Goal: Task Accomplishment & Management: Use online tool/utility

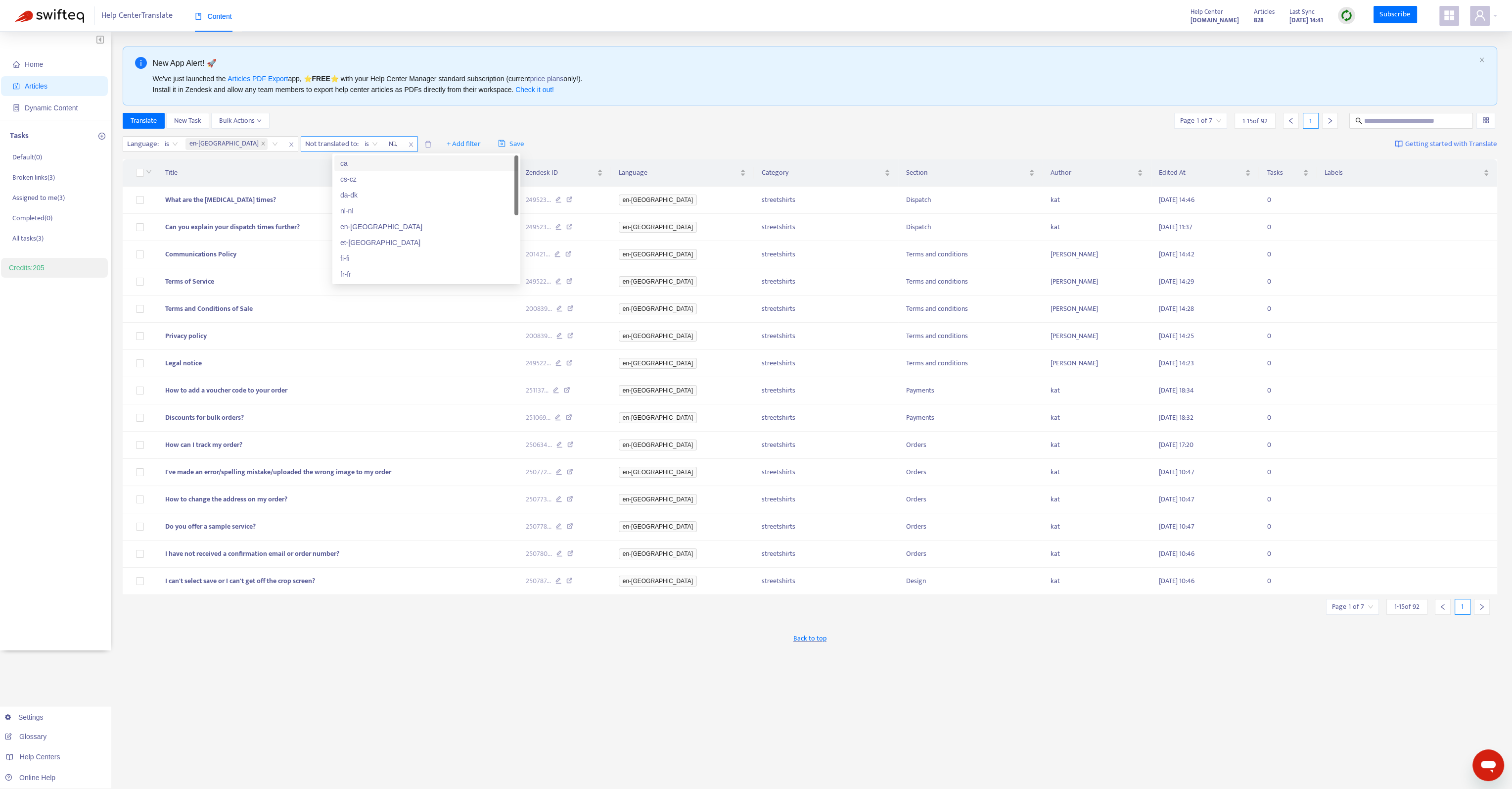
click at [383, 143] on div "Not translated to" at bounding box center [393, 143] width 20 height 15
click at [352, 176] on div "lb" at bounding box center [427, 179] width 172 height 11
click at [1343, 606] on input "search" at bounding box center [1353, 606] width 41 height 15
click at [1317, 657] on span "15" at bounding box center [1329, 655] width 63 height 15
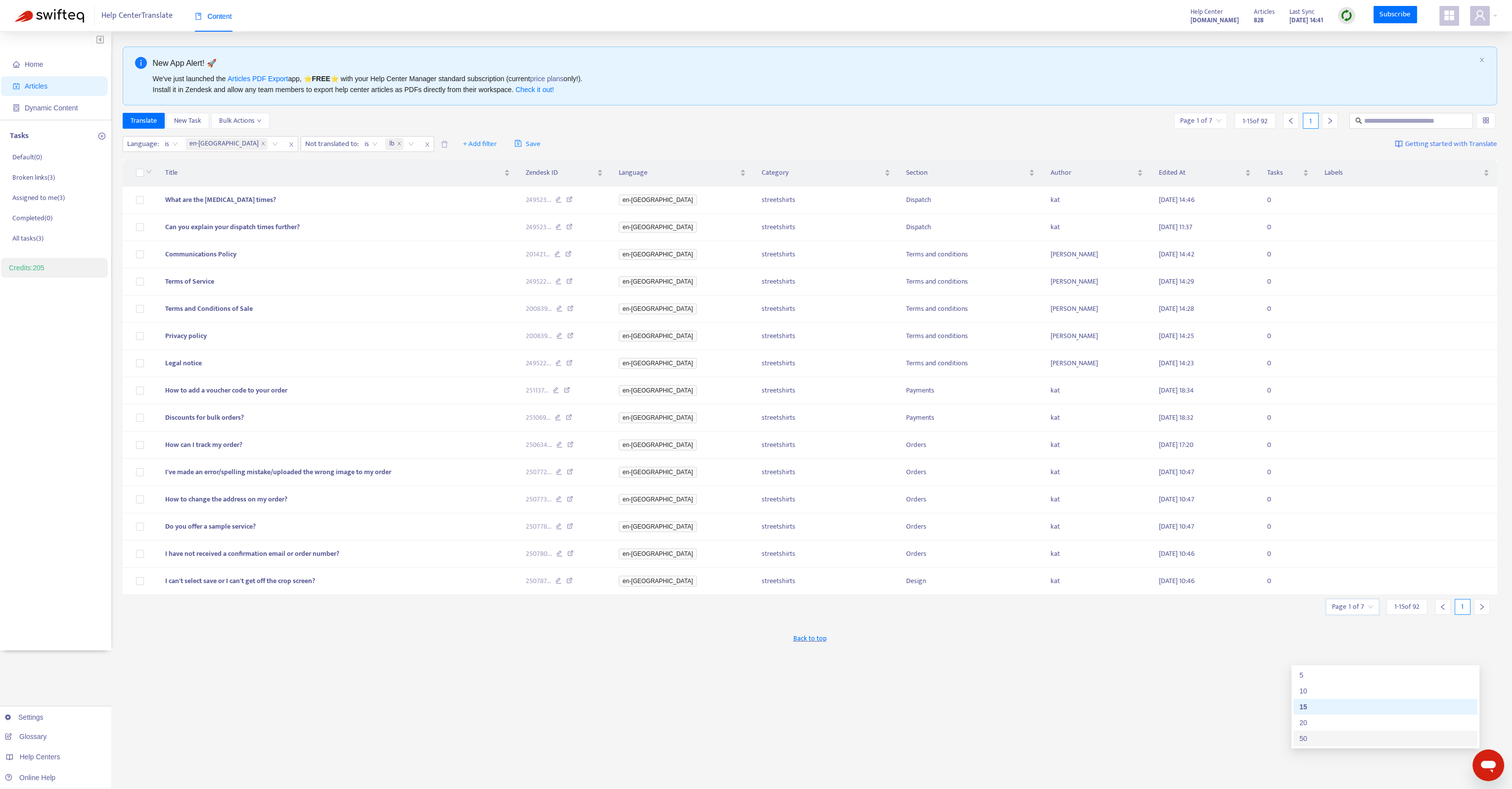
click at [1329, 736] on div "50" at bounding box center [1386, 738] width 172 height 11
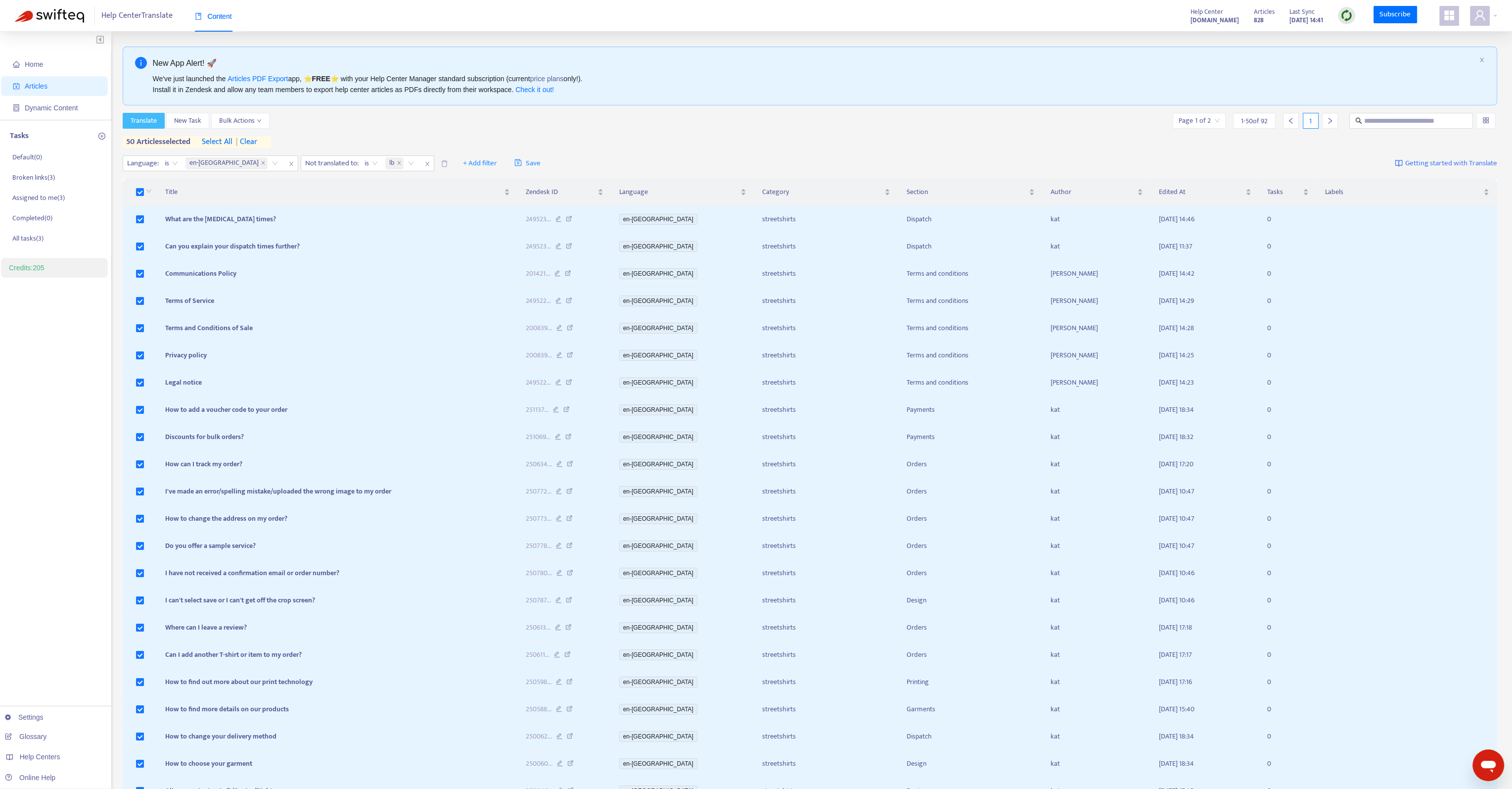
click at [145, 123] on span "Translate" at bounding box center [143, 120] width 26 height 11
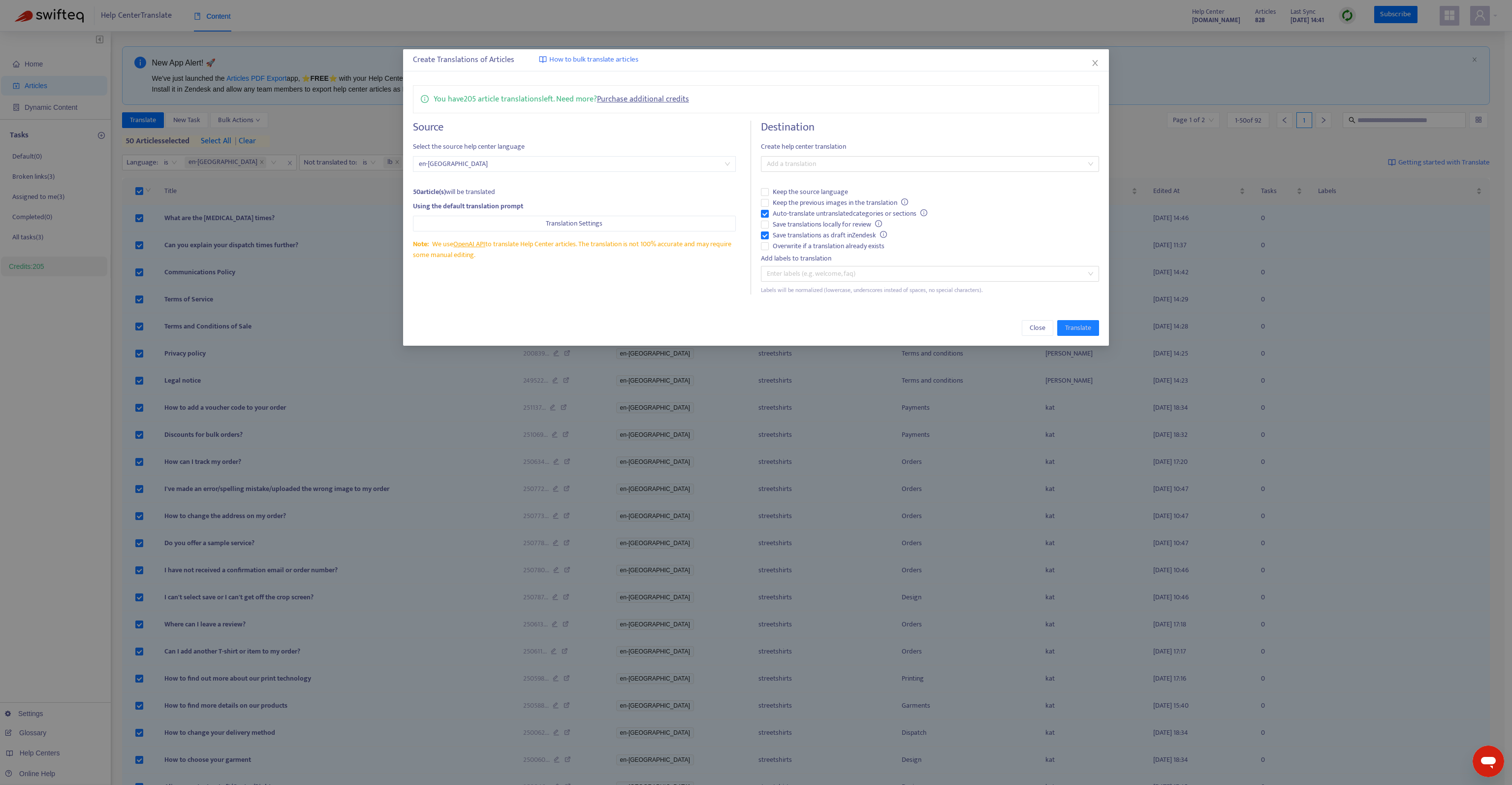
click at [886, 171] on div "Destination Create help center translation Add a translation Keep the source la…" at bounding box center [930, 207] width 338 height 174
click at [891, 158] on div at bounding box center [925, 164] width 323 height 12
click at [836, 199] on div "Luxembourgish ( lb )" at bounding box center [930, 199] width 322 height 11
click at [870, 126] on h4 "Destination" at bounding box center [930, 127] width 338 height 14
click at [797, 233] on span "Save translations as draft in Zendesk" at bounding box center [830, 235] width 122 height 11
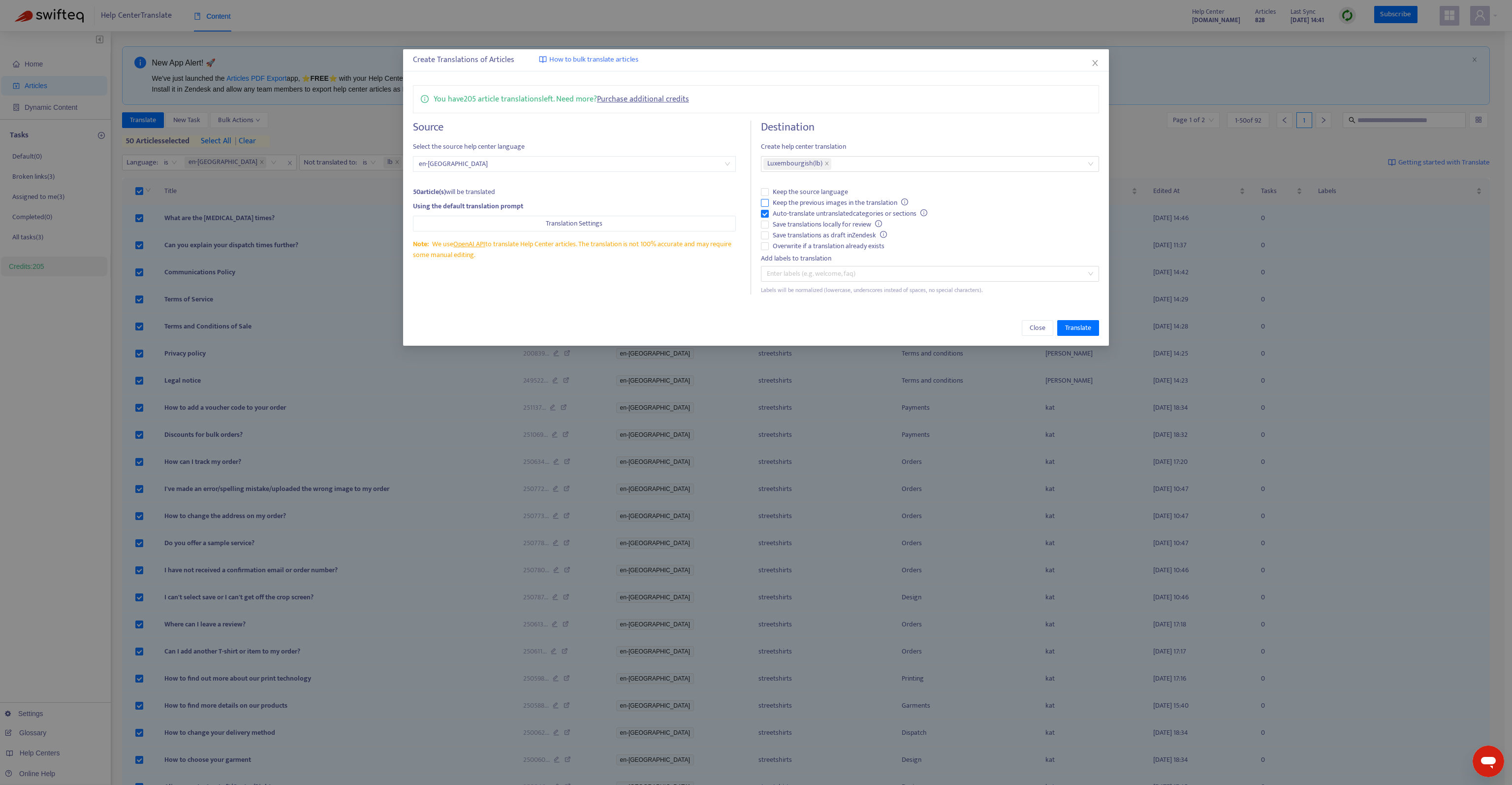
click at [801, 201] on span "Keep the previous images in the translation" at bounding box center [841, 203] width 143 height 11
click at [1075, 328] on span "Translate" at bounding box center [1078, 328] width 26 height 11
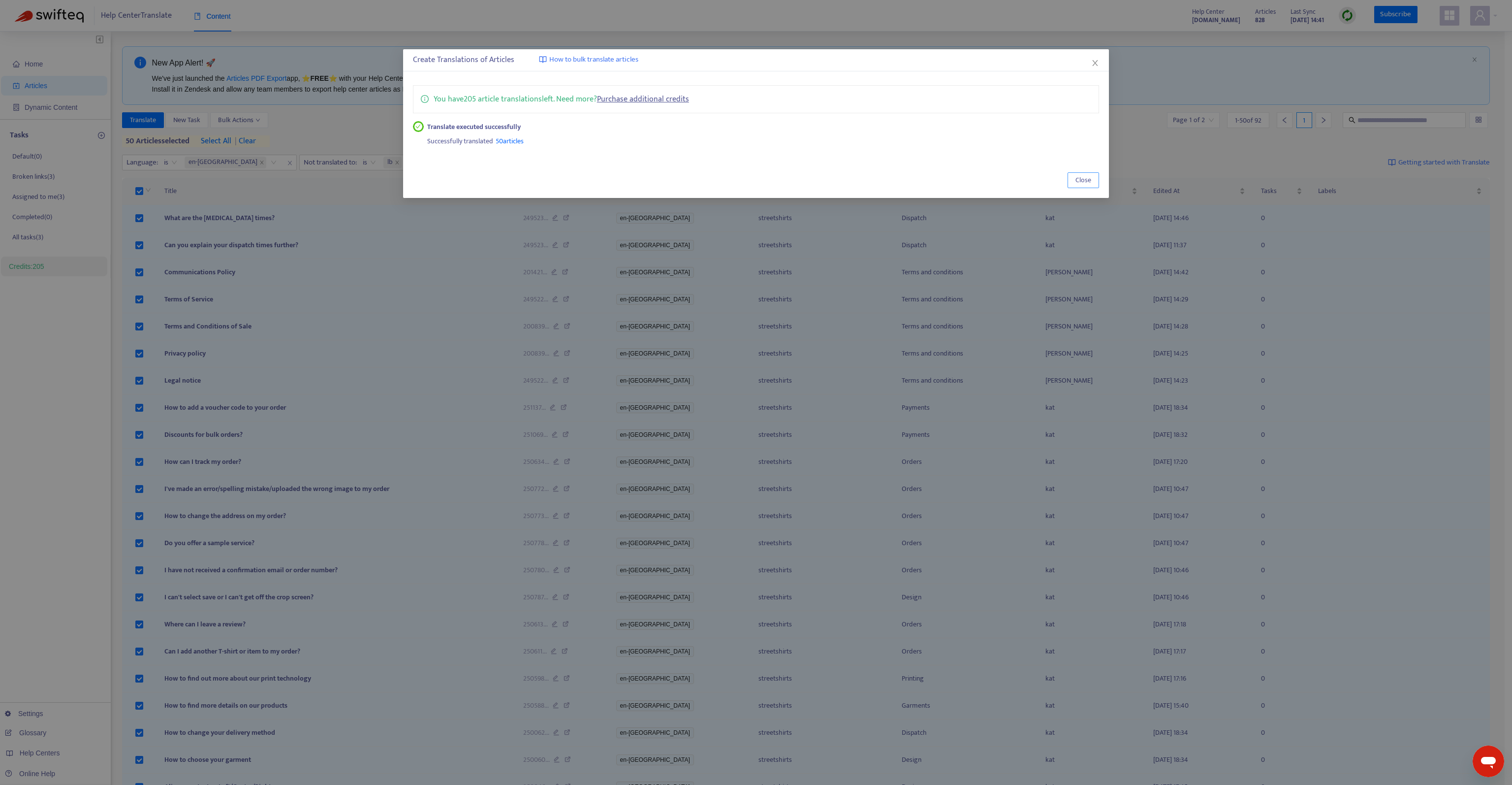
click at [1084, 179] on span "Close" at bounding box center [1083, 180] width 16 height 11
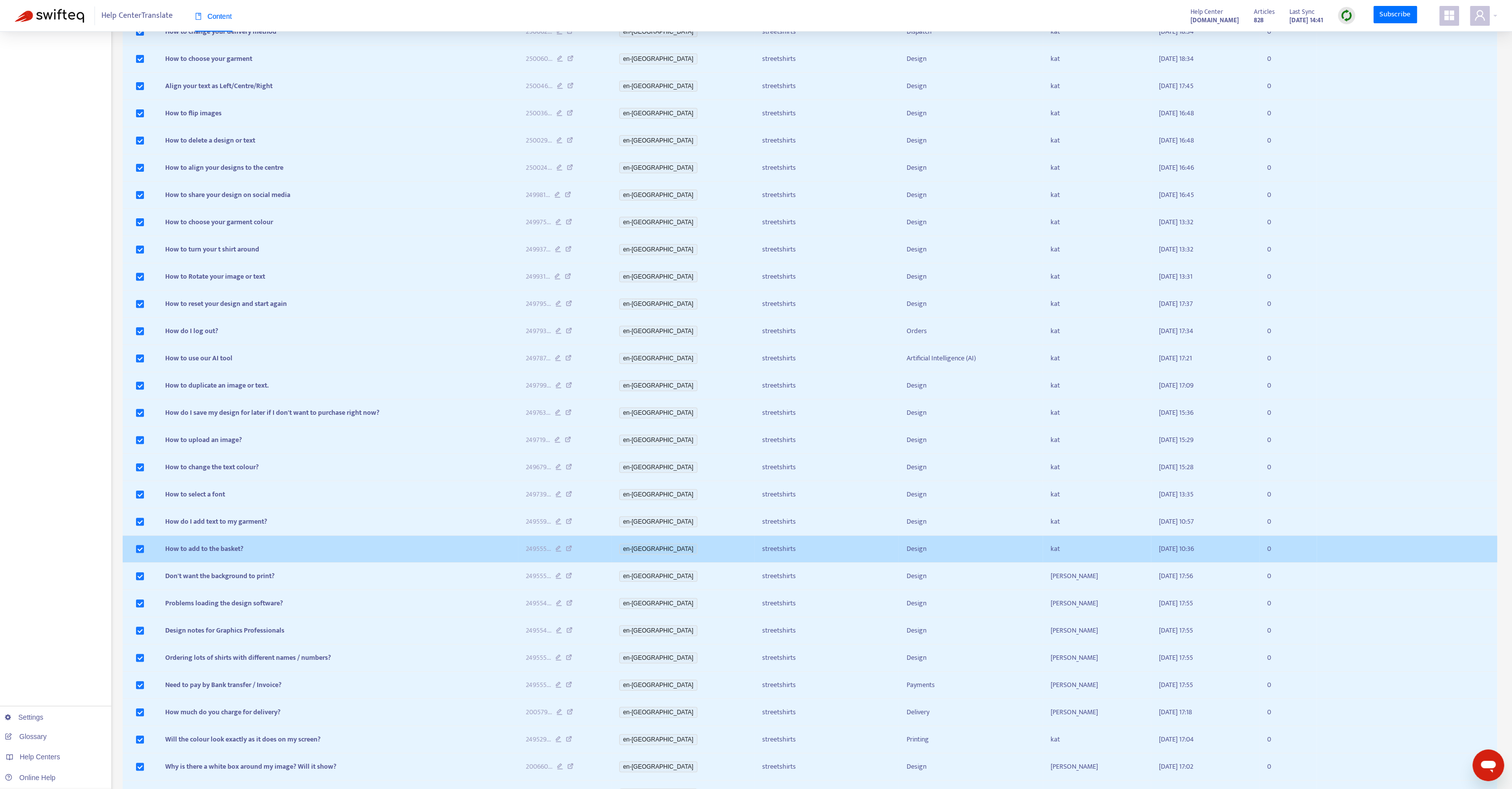
scroll to position [828, 0]
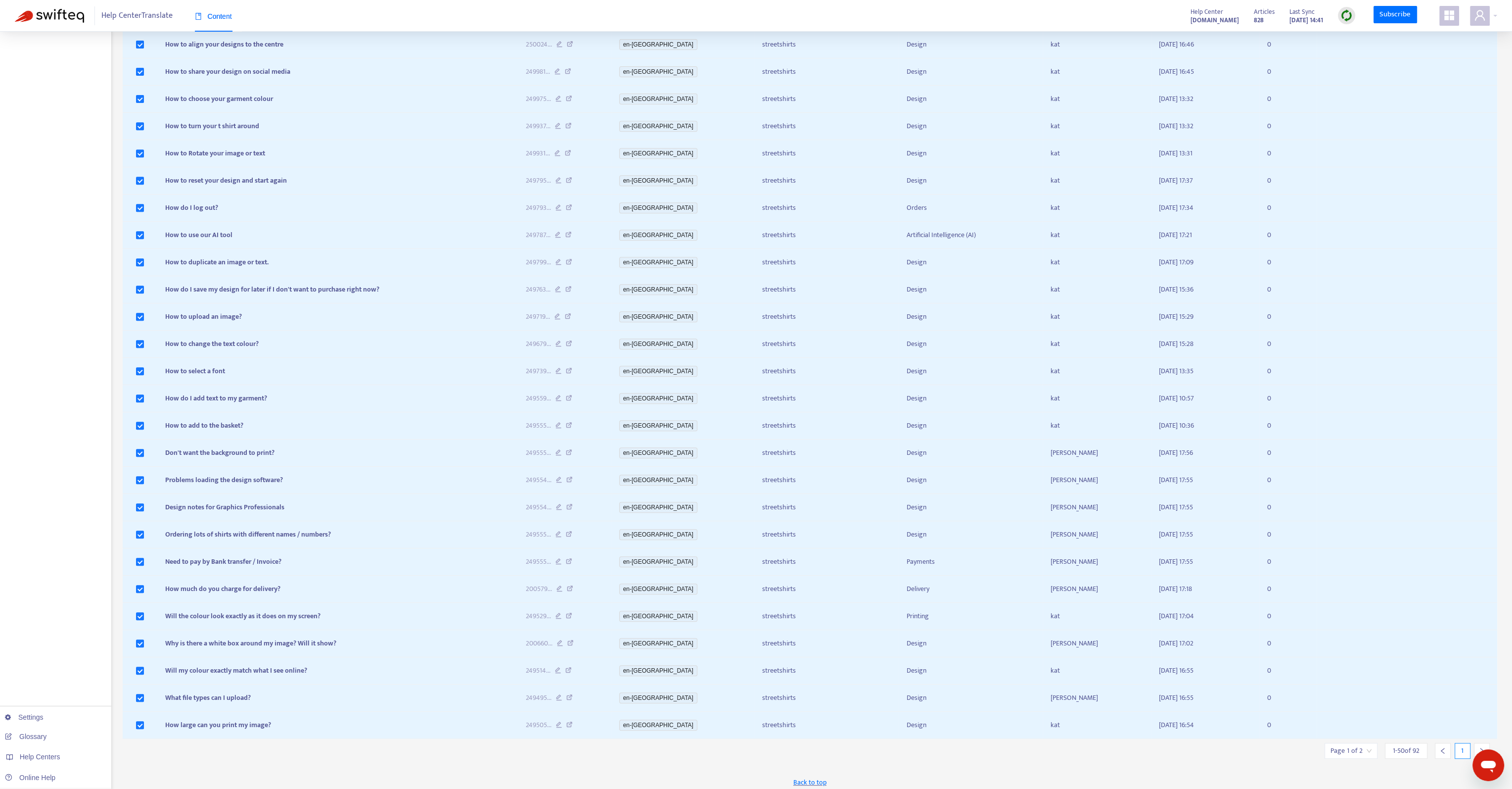
click at [1483, 747] on icon "right" at bounding box center [1482, 751] width 7 height 7
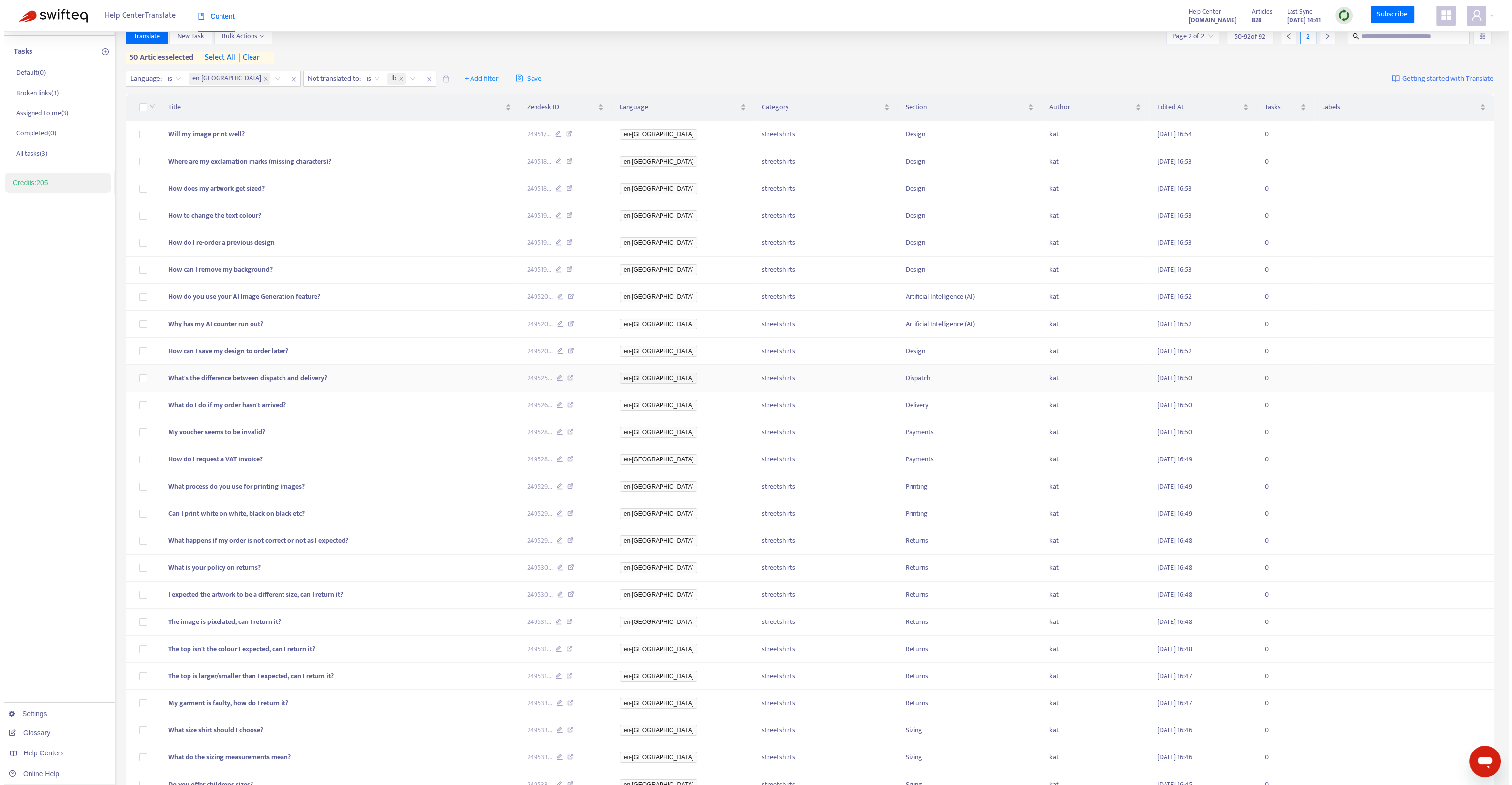
scroll to position [0, 0]
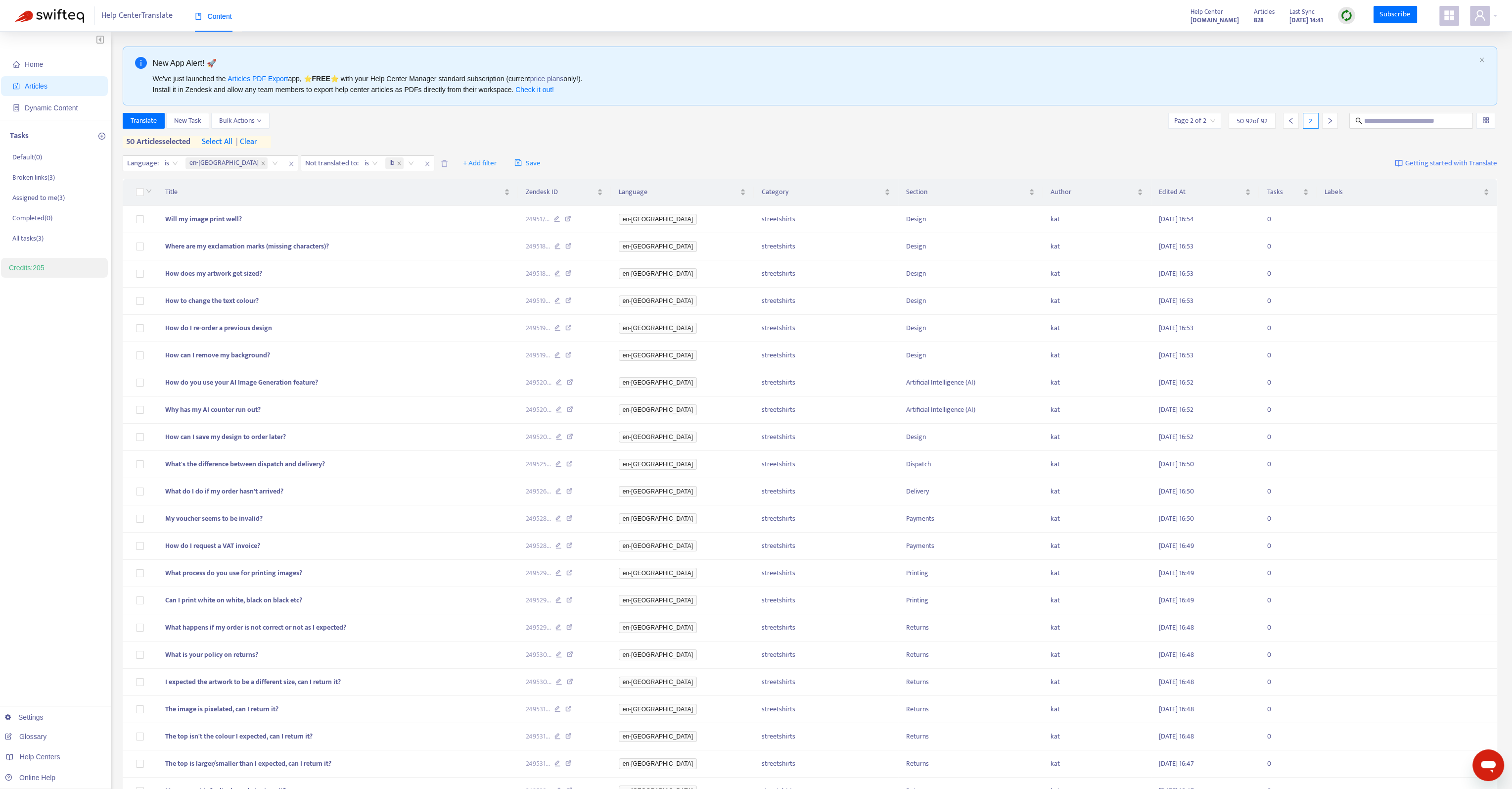
click at [254, 141] on span "| clear" at bounding box center [245, 142] width 25 height 12
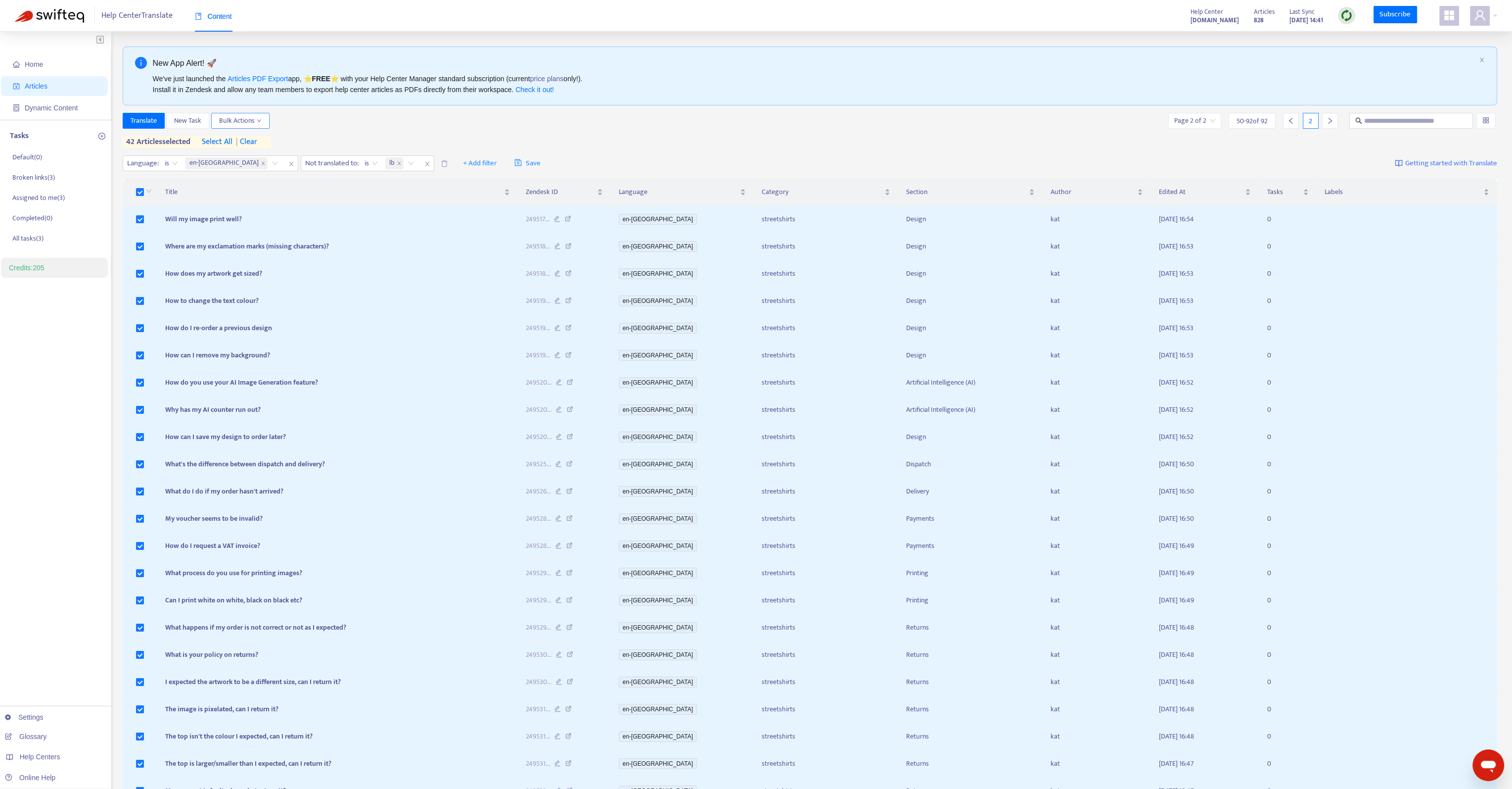
click at [248, 116] on span "Bulk Actions" at bounding box center [240, 120] width 42 height 11
click at [158, 117] on button "Translate" at bounding box center [143, 120] width 42 height 16
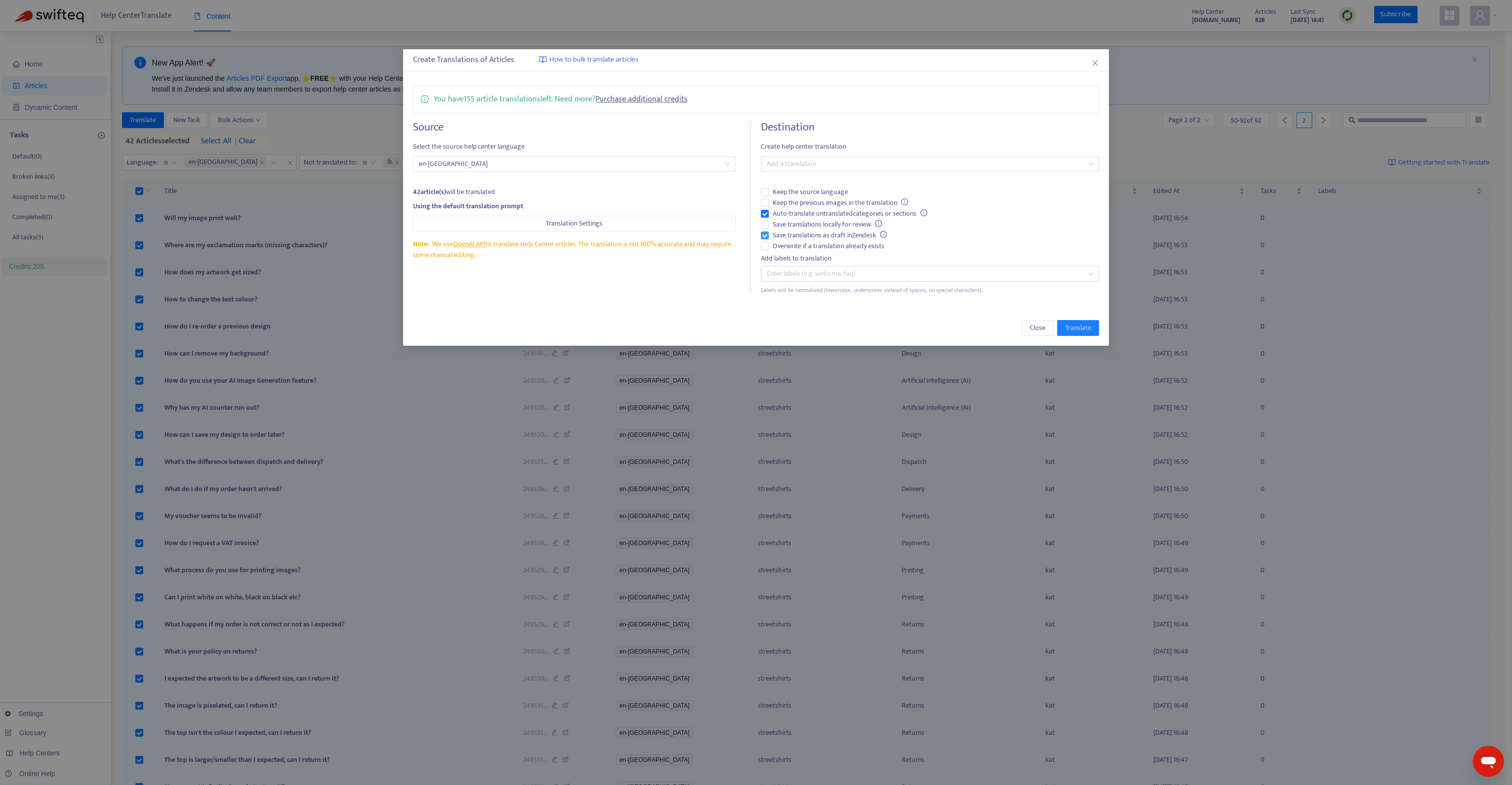
click at [805, 234] on span "Save translations as draft in Zendesk" at bounding box center [830, 235] width 122 height 11
click at [812, 203] on span "Keep the previous images in the translation" at bounding box center [841, 203] width 143 height 11
click at [828, 160] on div at bounding box center [925, 164] width 323 height 12
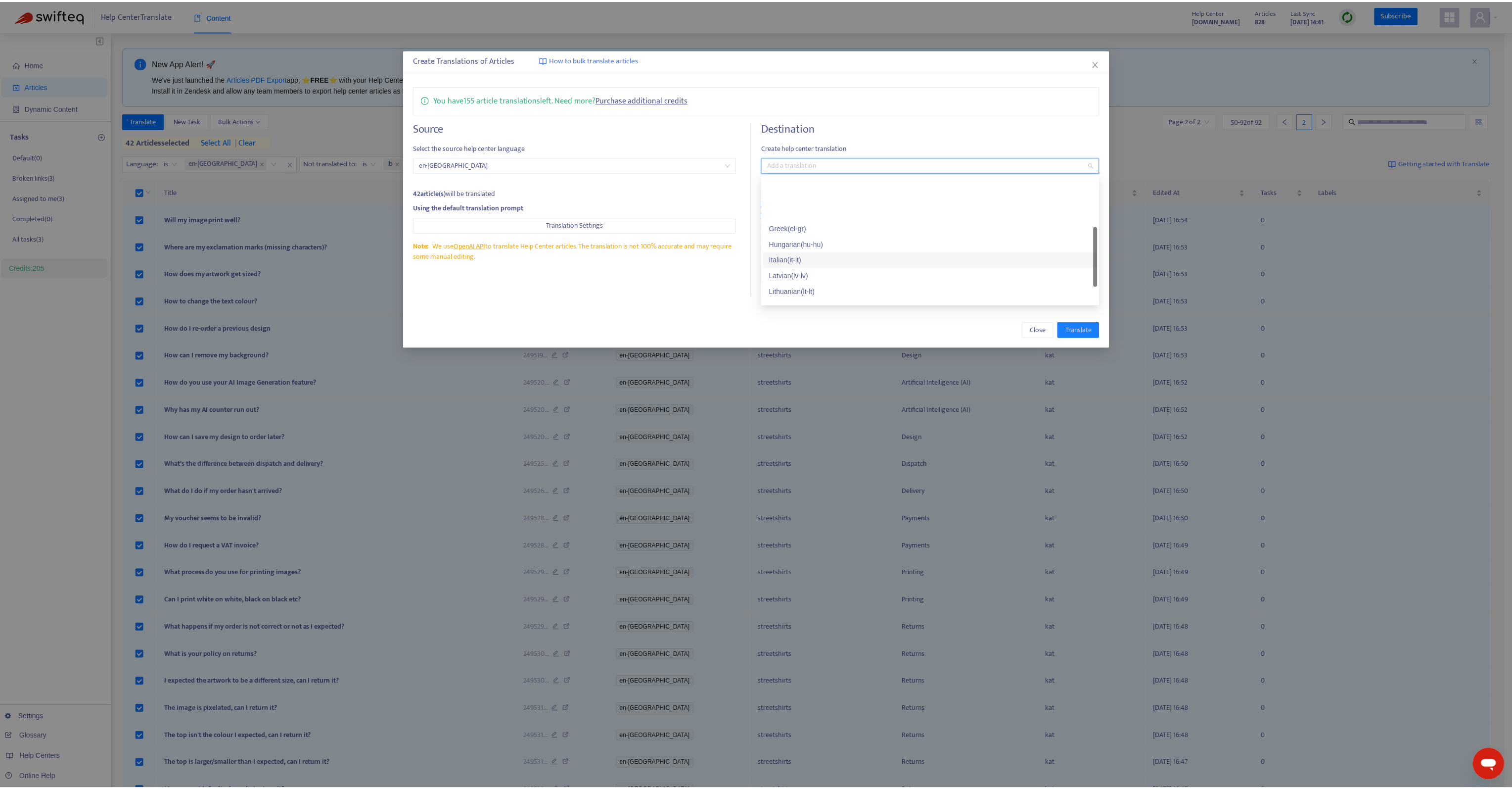
scroll to position [149, 0]
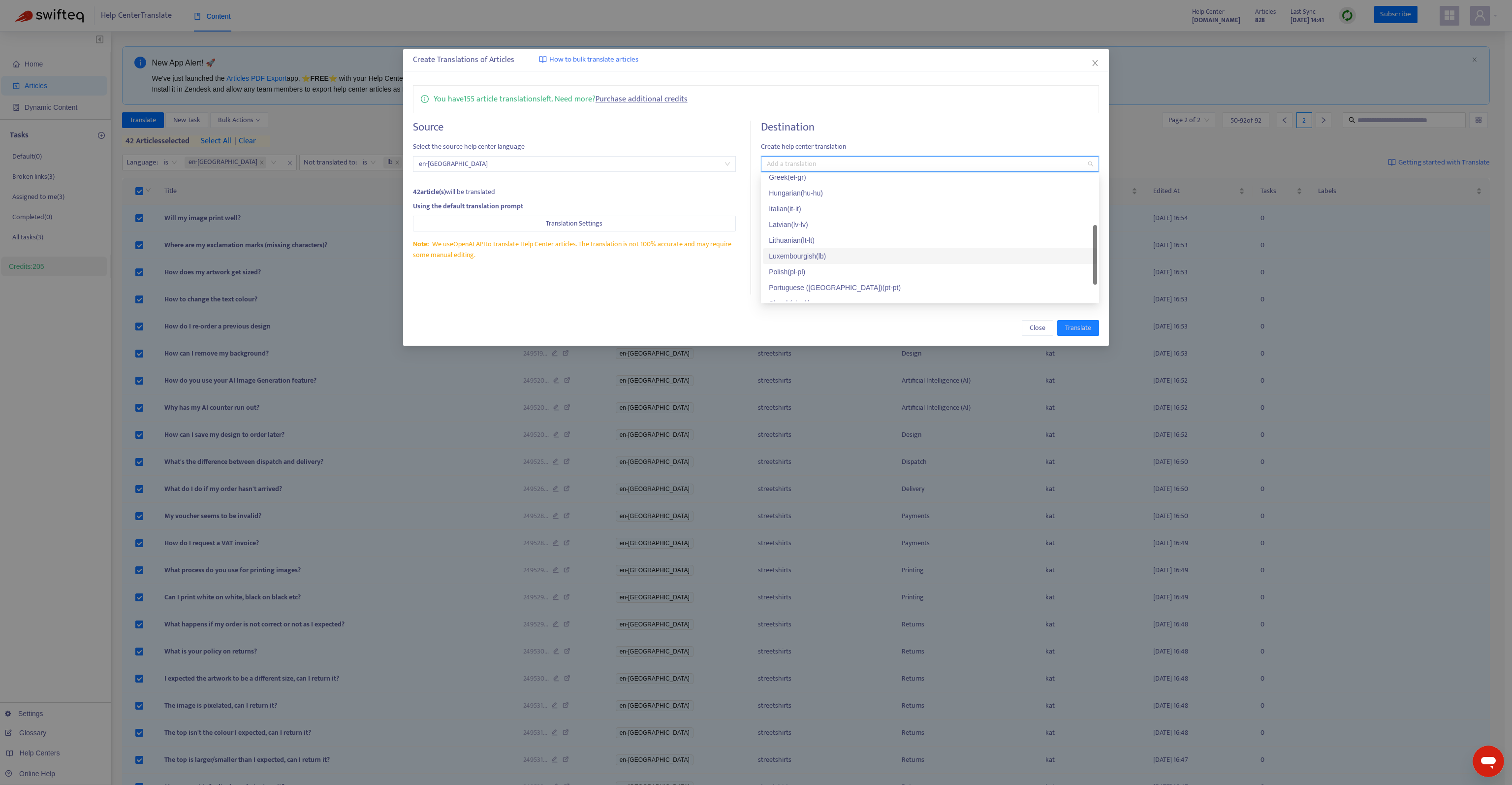
click at [828, 255] on div "Luxembourgish ( lb )" at bounding box center [930, 256] width 322 height 11
click at [904, 129] on h4 "Destination" at bounding box center [930, 127] width 338 height 14
click at [1076, 322] on span "Translate" at bounding box center [1078, 328] width 26 height 11
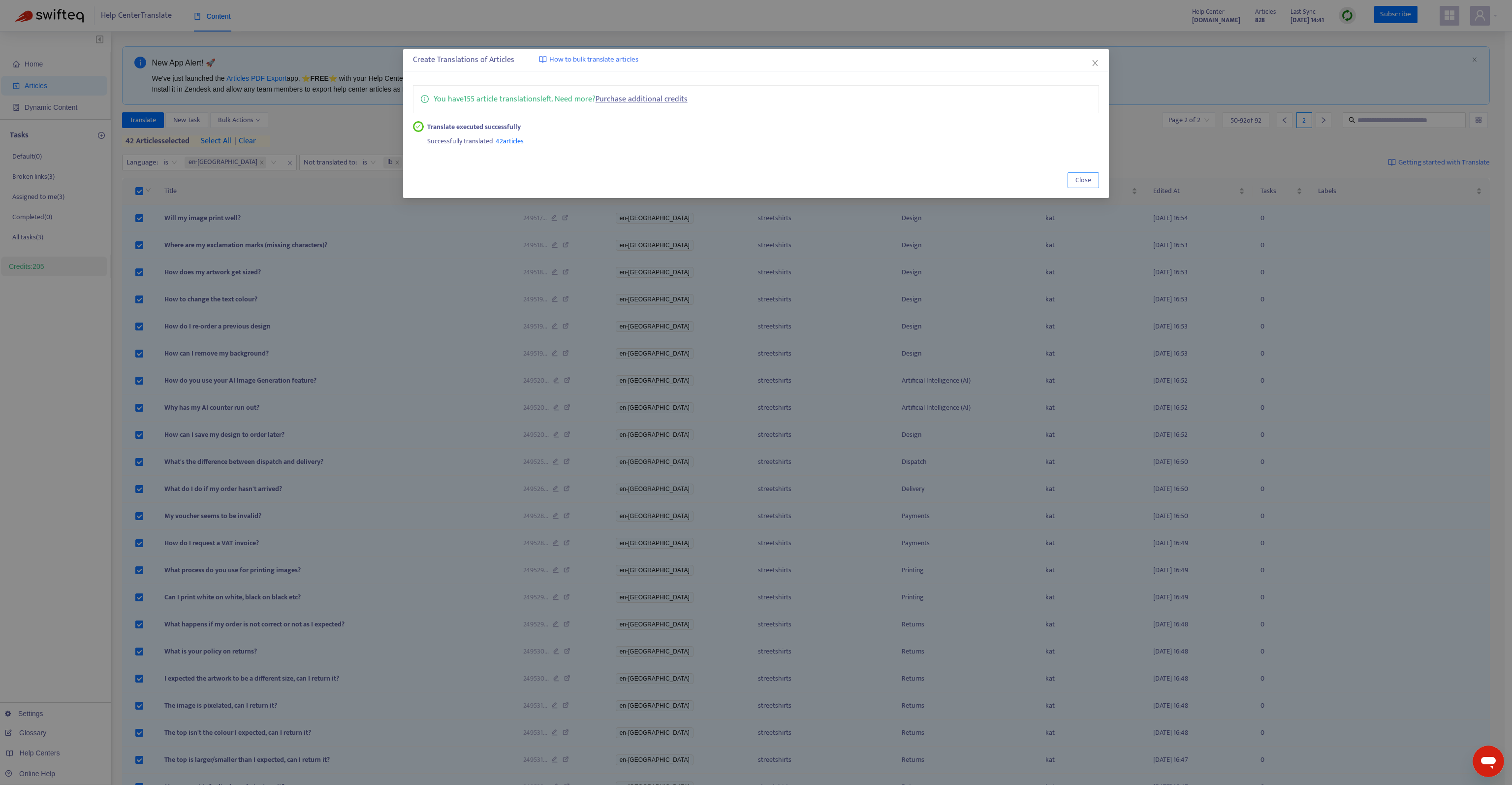
click at [1089, 178] on span "Close" at bounding box center [1083, 180] width 16 height 11
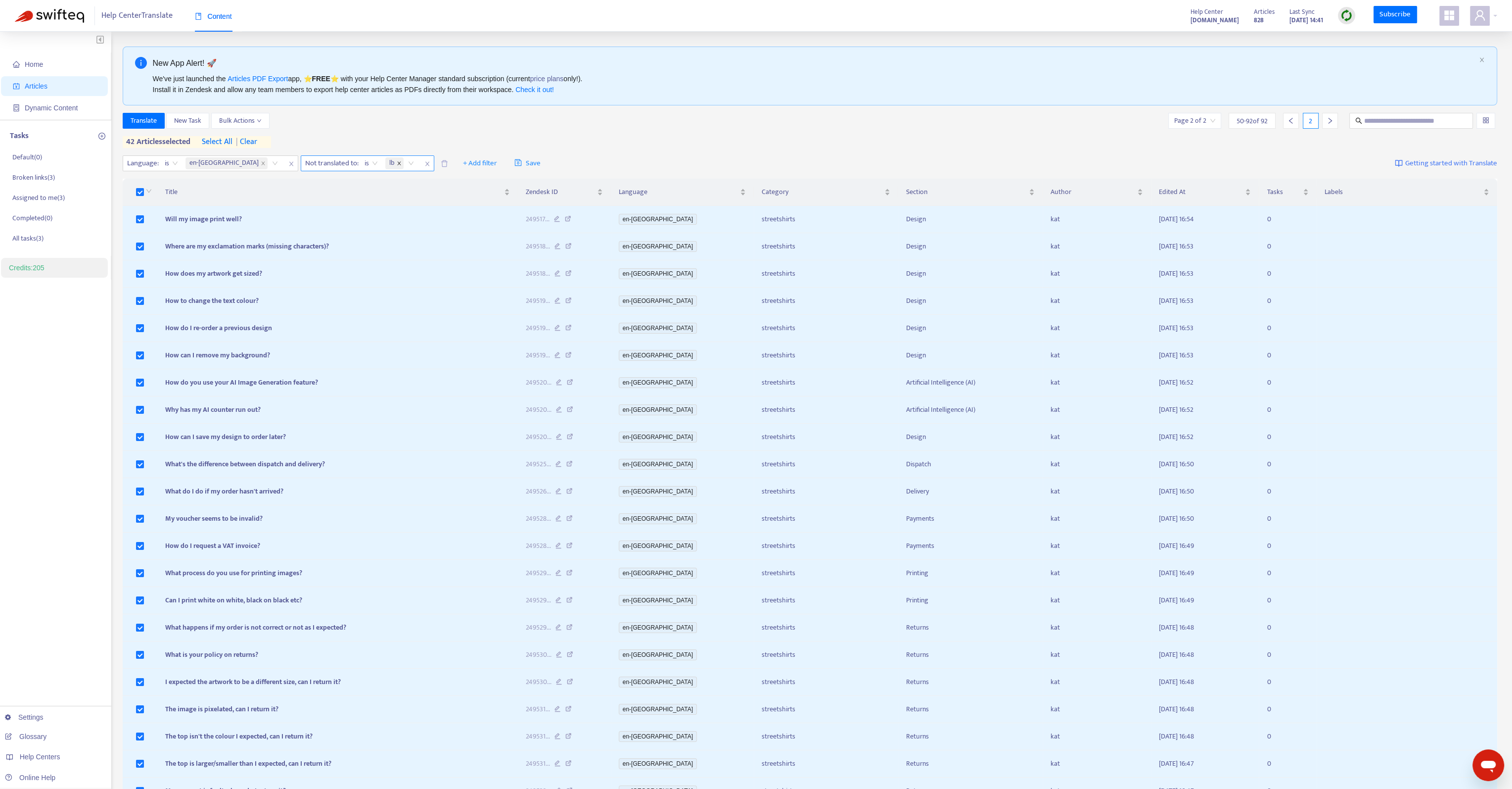
click at [397, 162] on icon "close" at bounding box center [399, 163] width 5 height 5
click at [376, 163] on span "close" at bounding box center [383, 163] width 13 height 12
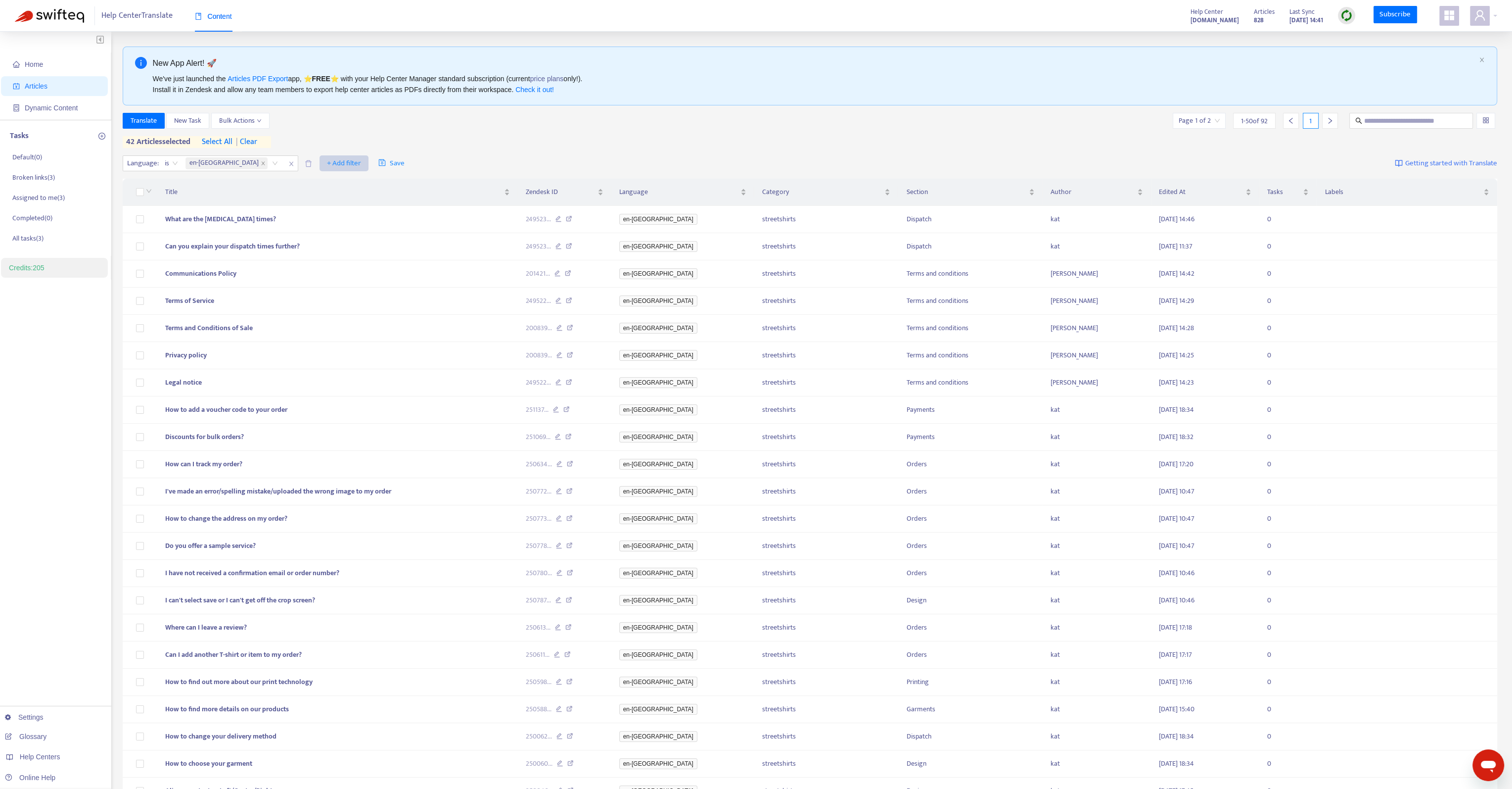
click at [327, 167] on span "+ Add filter" at bounding box center [344, 163] width 34 height 12
click at [320, 202] on span "Not translated to" at bounding box center [306, 199] width 62 height 11
click at [309, 165] on div at bounding box center [333, 163] width 60 height 12
click at [274, 297] on div "sv-se" at bounding box center [342, 293] width 172 height 11
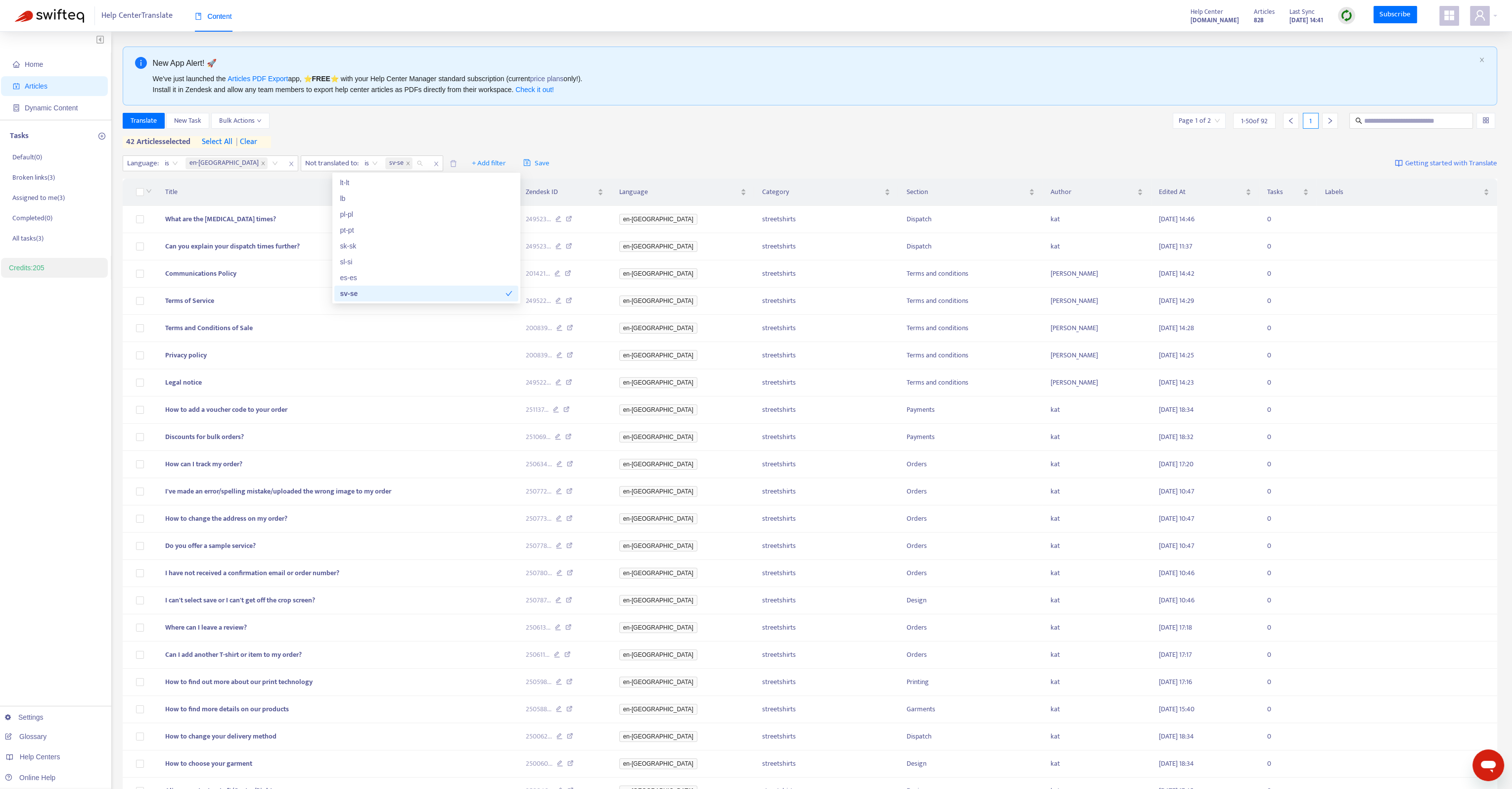
click at [371, 121] on div "Translate New Task Bulk Actions Page 1 of 2 1 - 50 of 92 1" at bounding box center [810, 120] width 1375 height 16
click at [257, 141] on span "| clear" at bounding box center [245, 142] width 25 height 12
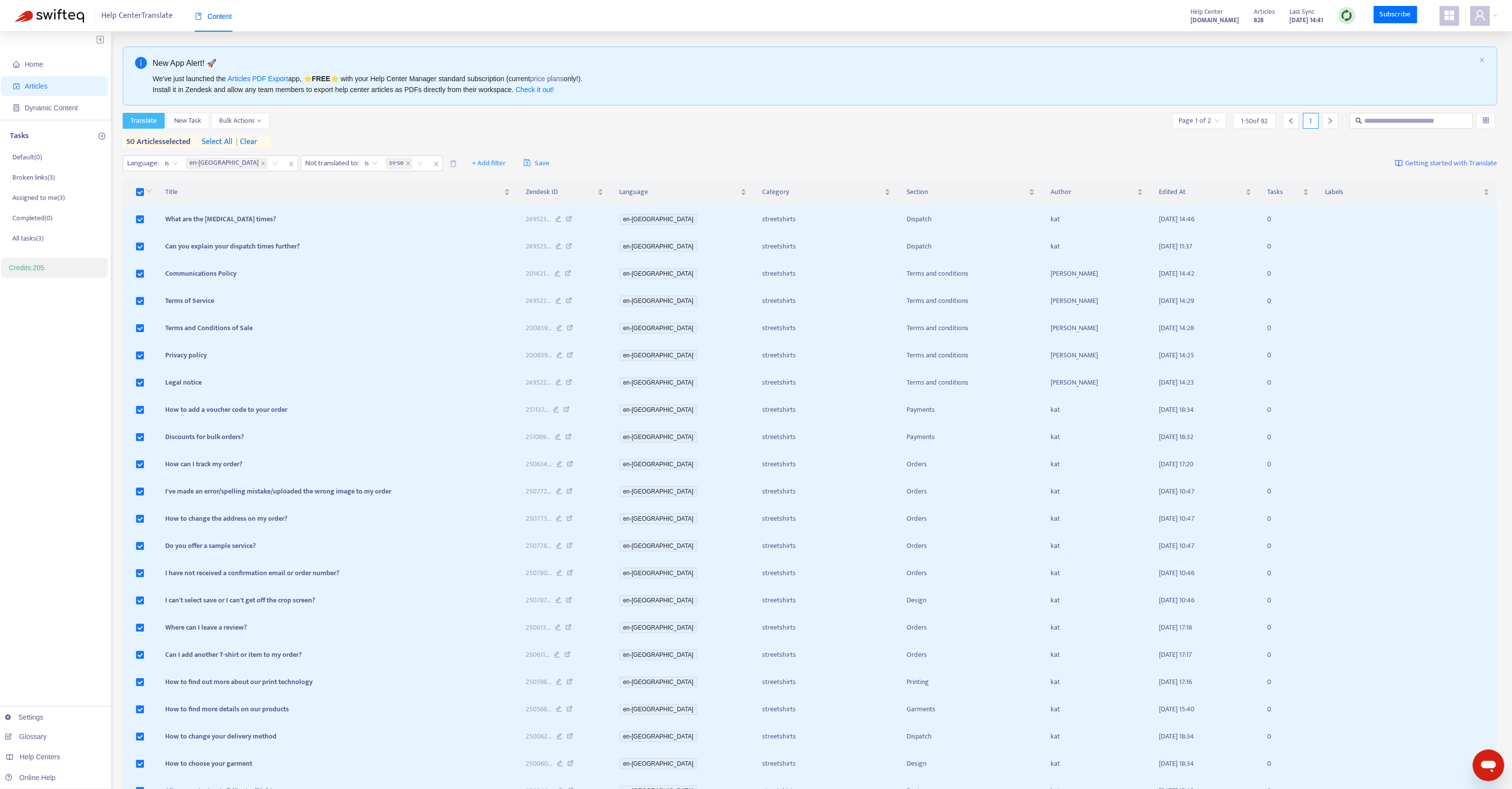
click at [146, 118] on span "Translate" at bounding box center [143, 120] width 26 height 11
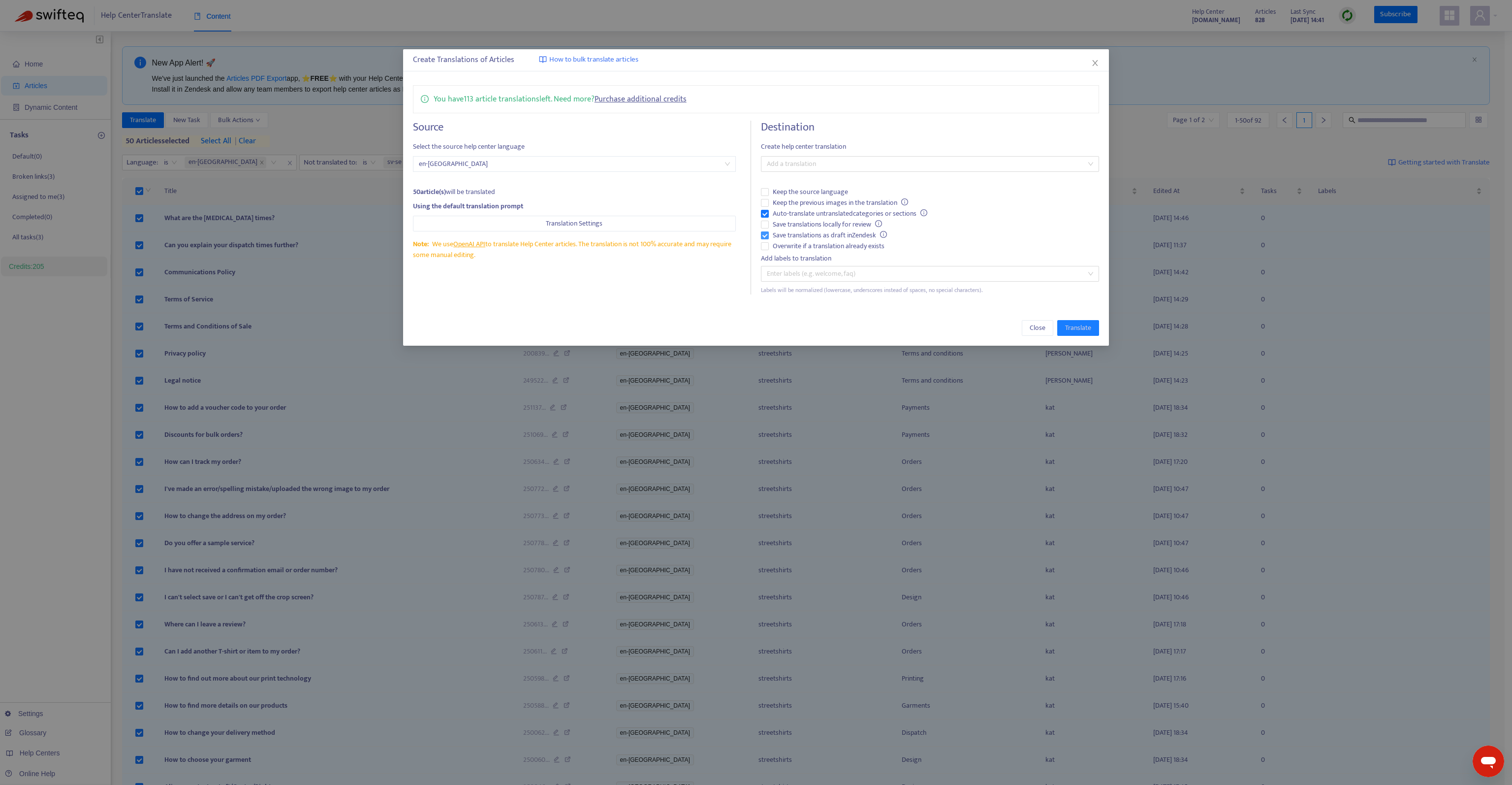
click at [788, 237] on span "Save translations as draft in Zendesk" at bounding box center [830, 235] width 122 height 11
click at [806, 201] on span "Keep the previous images in the translation" at bounding box center [841, 203] width 143 height 11
click at [838, 160] on div at bounding box center [925, 164] width 323 height 12
click at [812, 291] on div "Swedish ( sv-se )" at bounding box center [930, 294] width 322 height 11
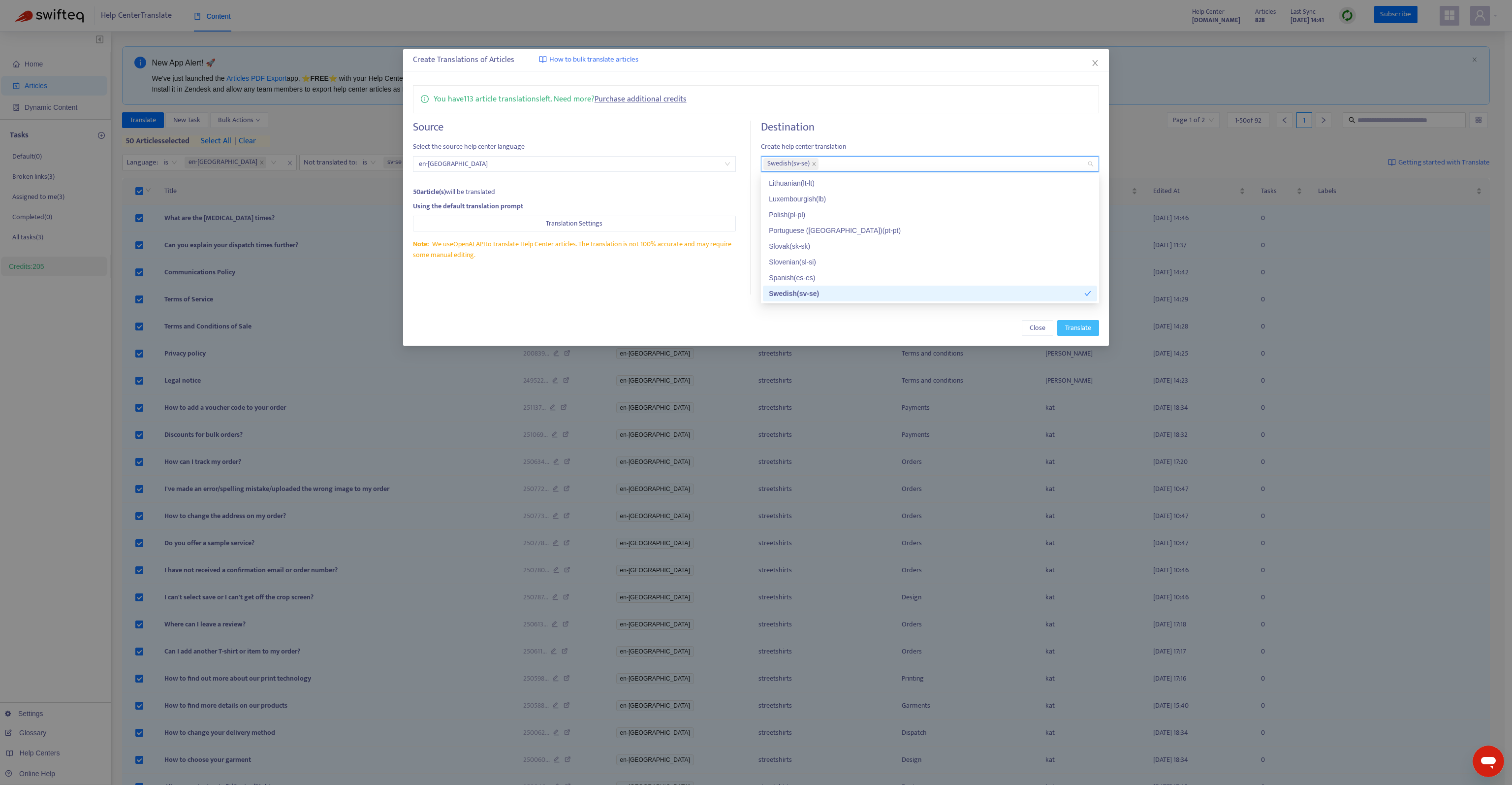
click at [1075, 331] on span "Translate" at bounding box center [1078, 328] width 26 height 11
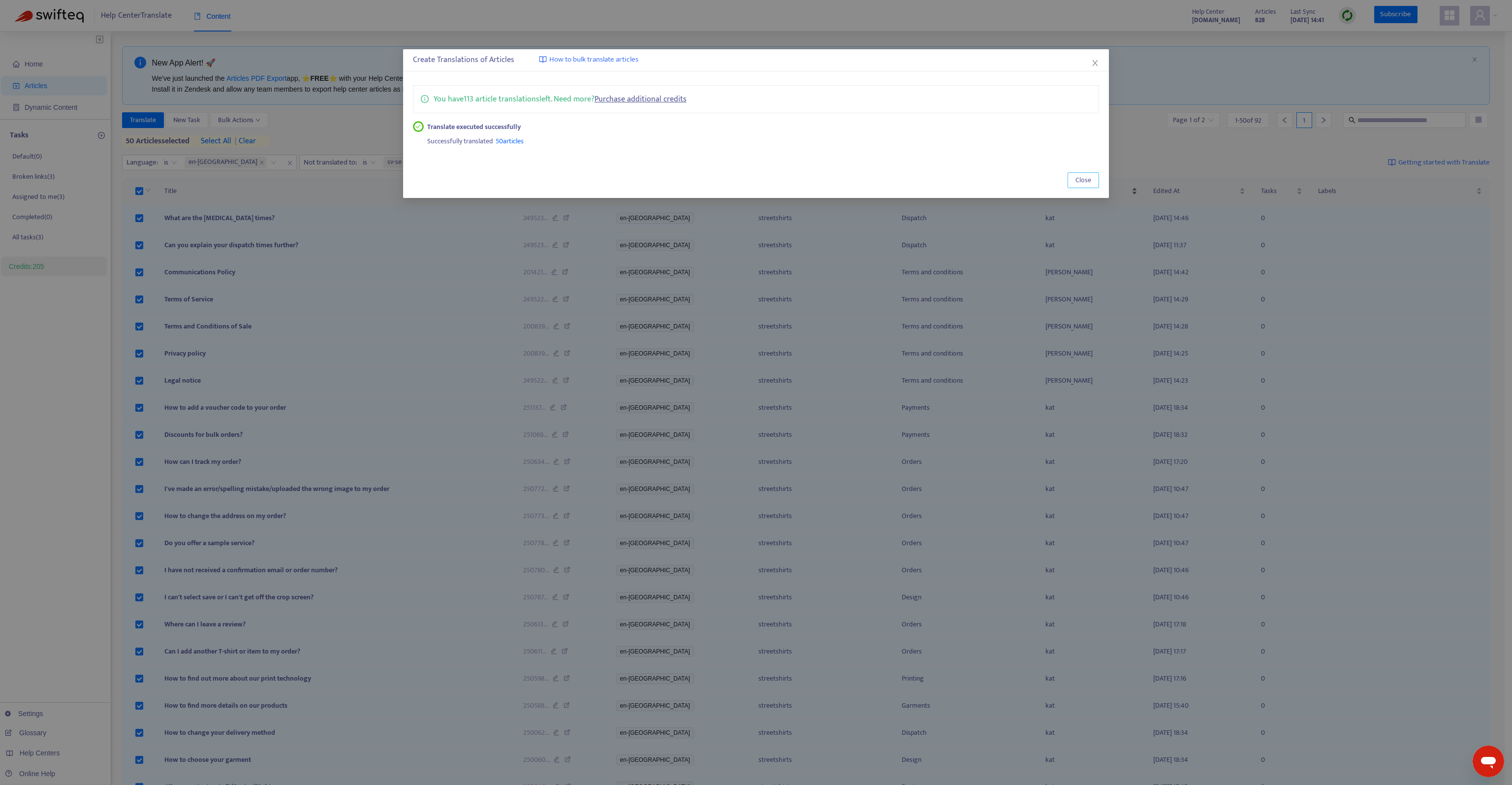
click at [1092, 178] on button "Close" at bounding box center [1084, 180] width 32 height 16
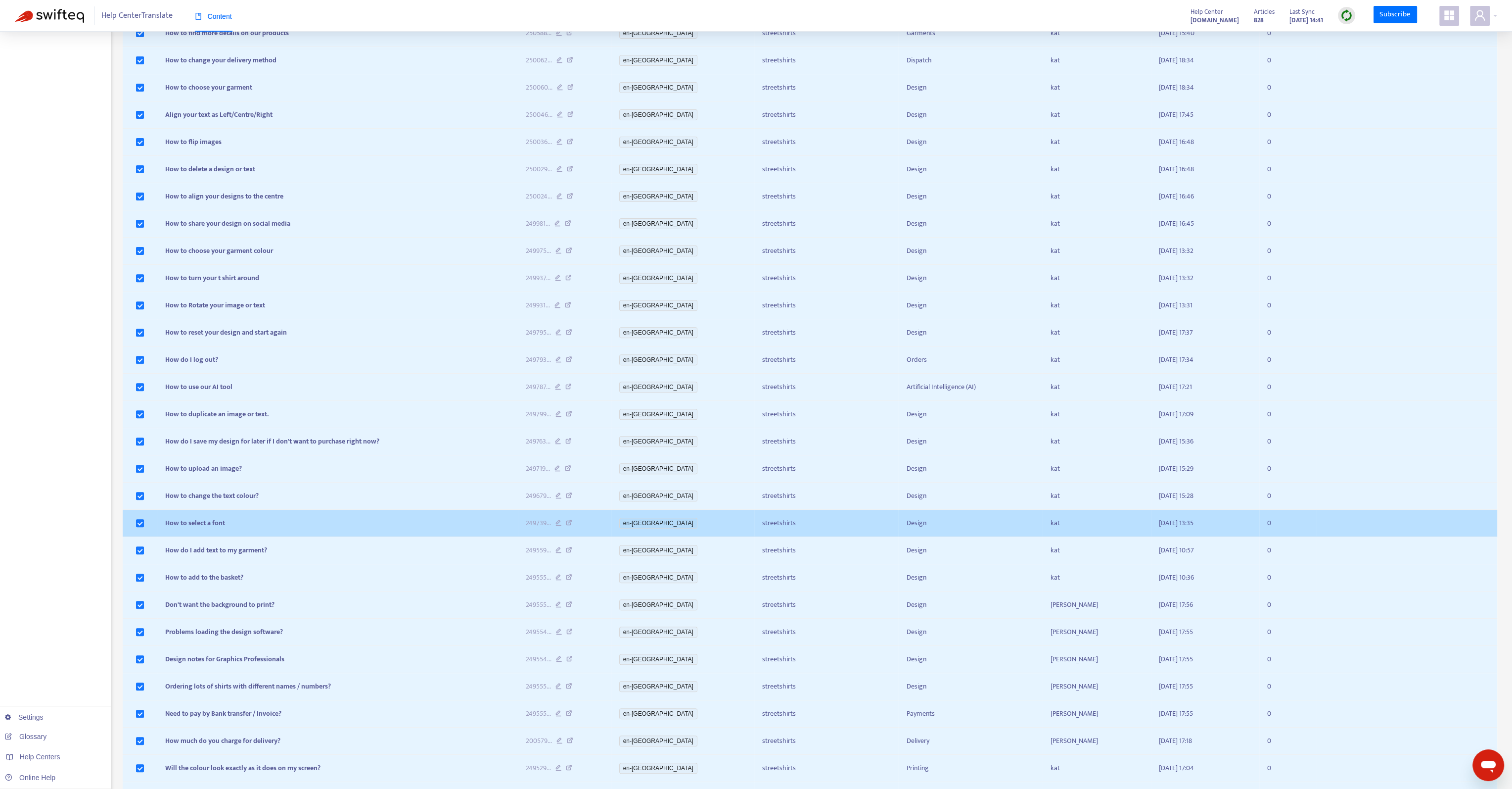
scroll to position [828, 0]
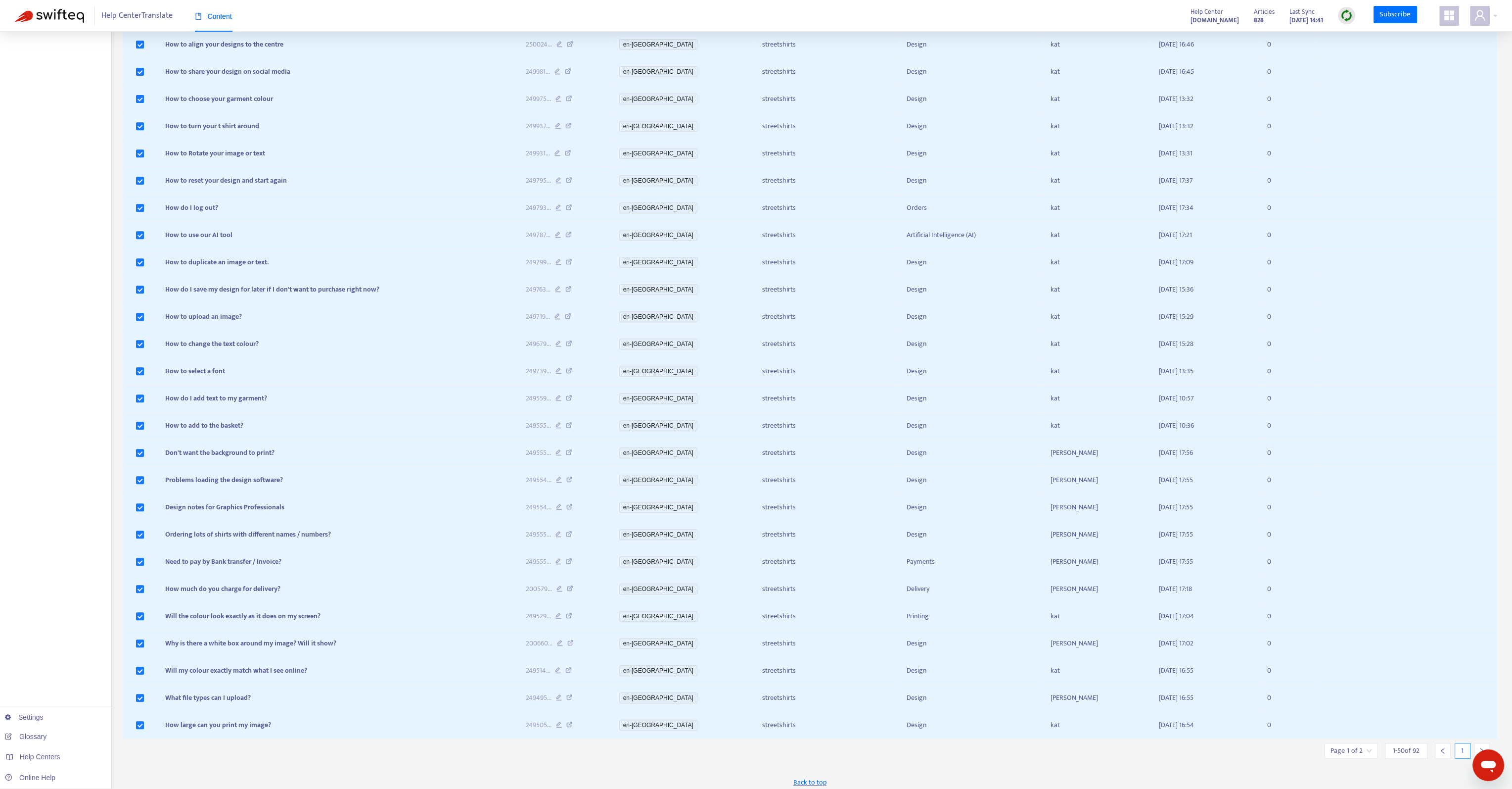
click at [1478, 747] on icon "right" at bounding box center [1482, 751] width 7 height 7
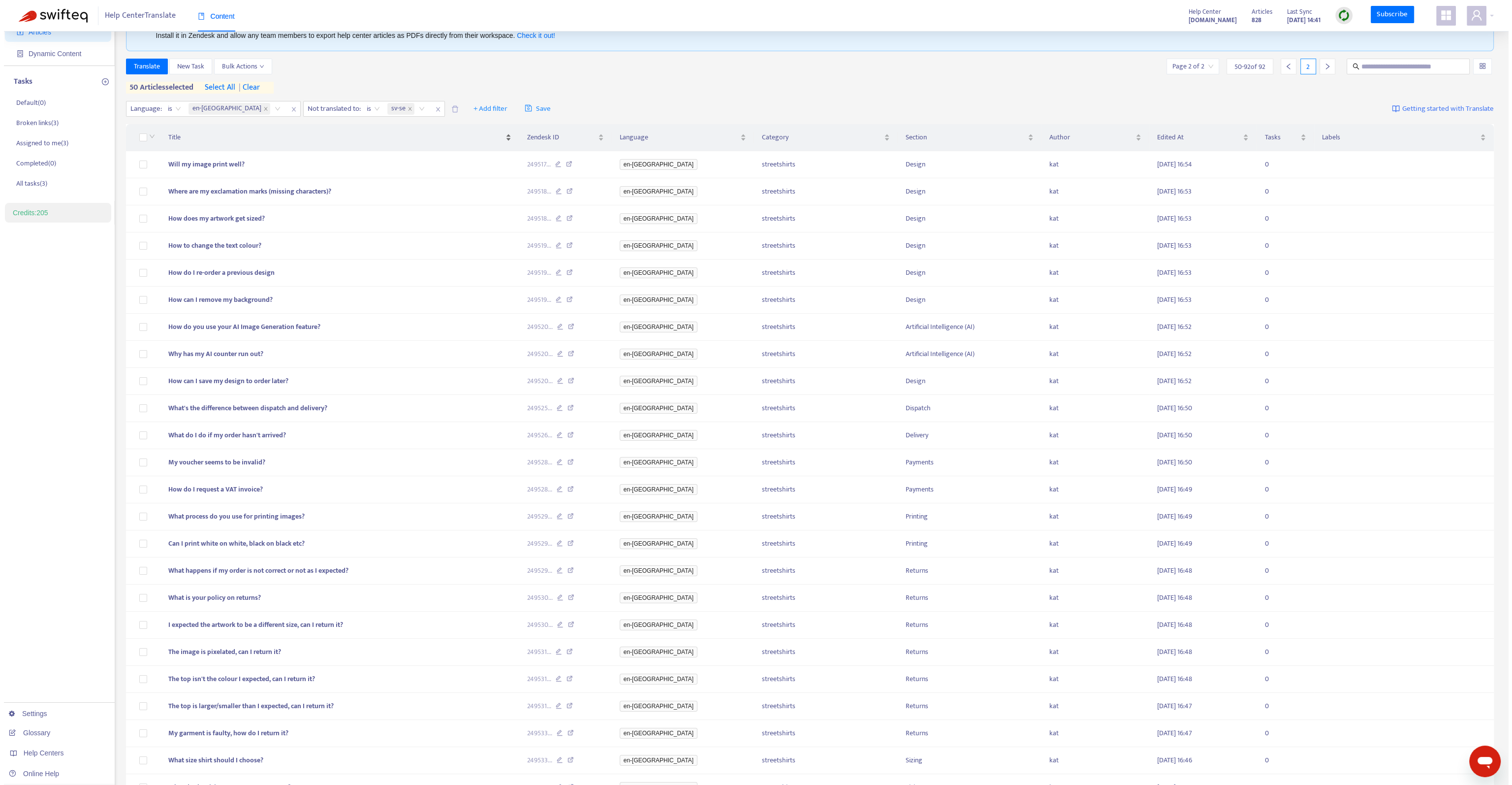
scroll to position [0, 0]
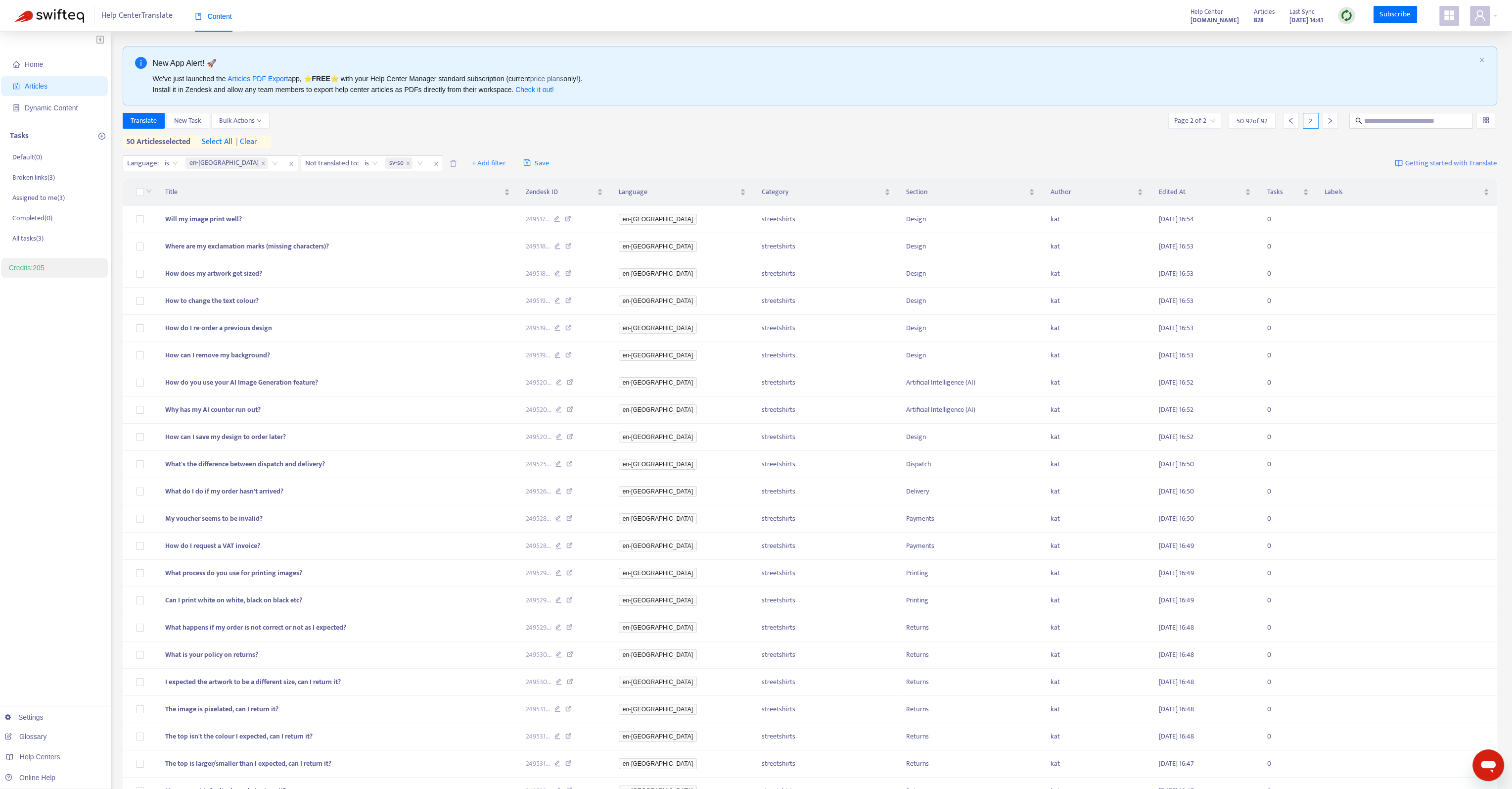
click at [254, 137] on span "| clear" at bounding box center [245, 142] width 25 height 12
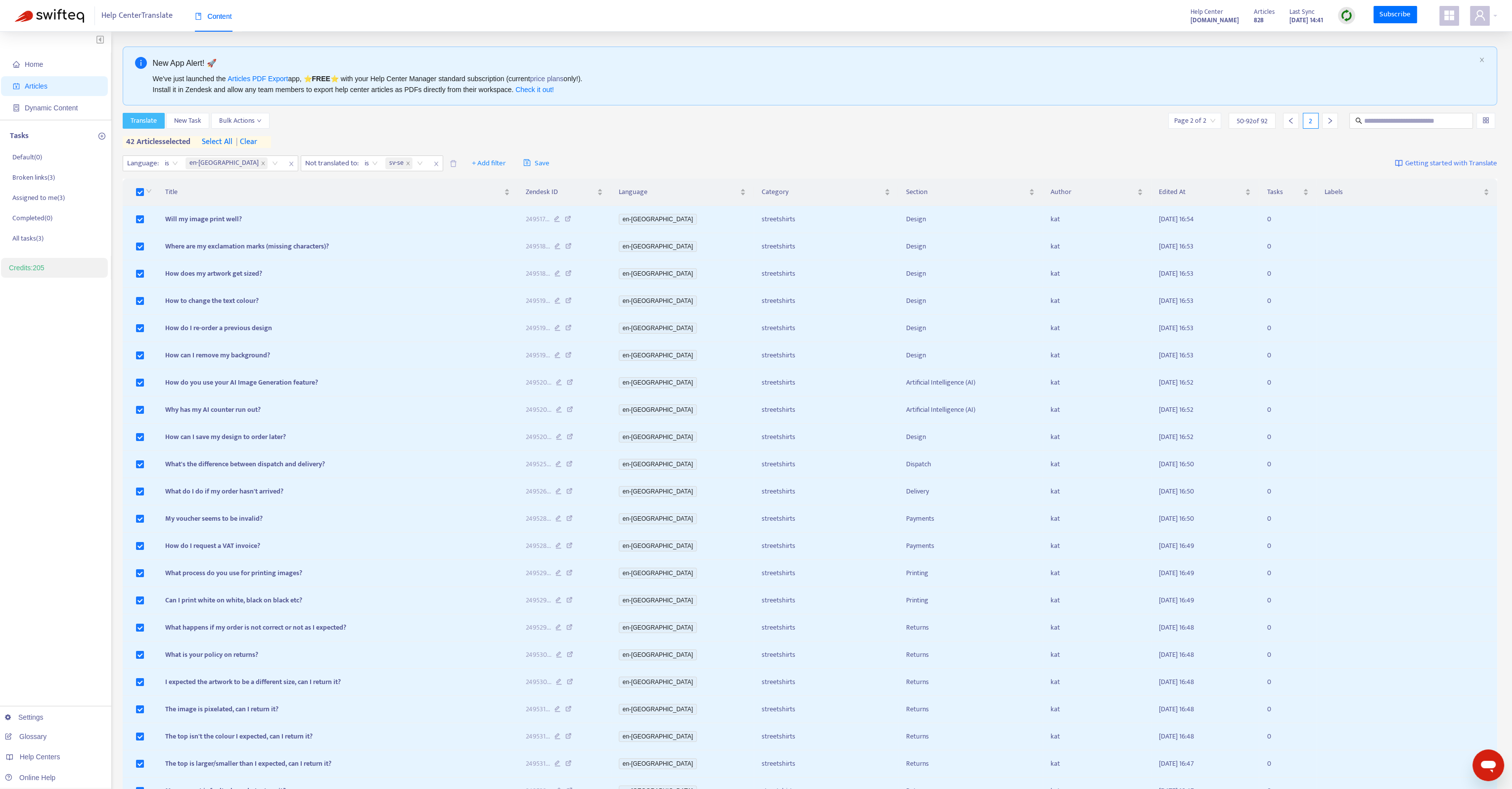
click at [139, 124] on span "Translate" at bounding box center [143, 120] width 26 height 11
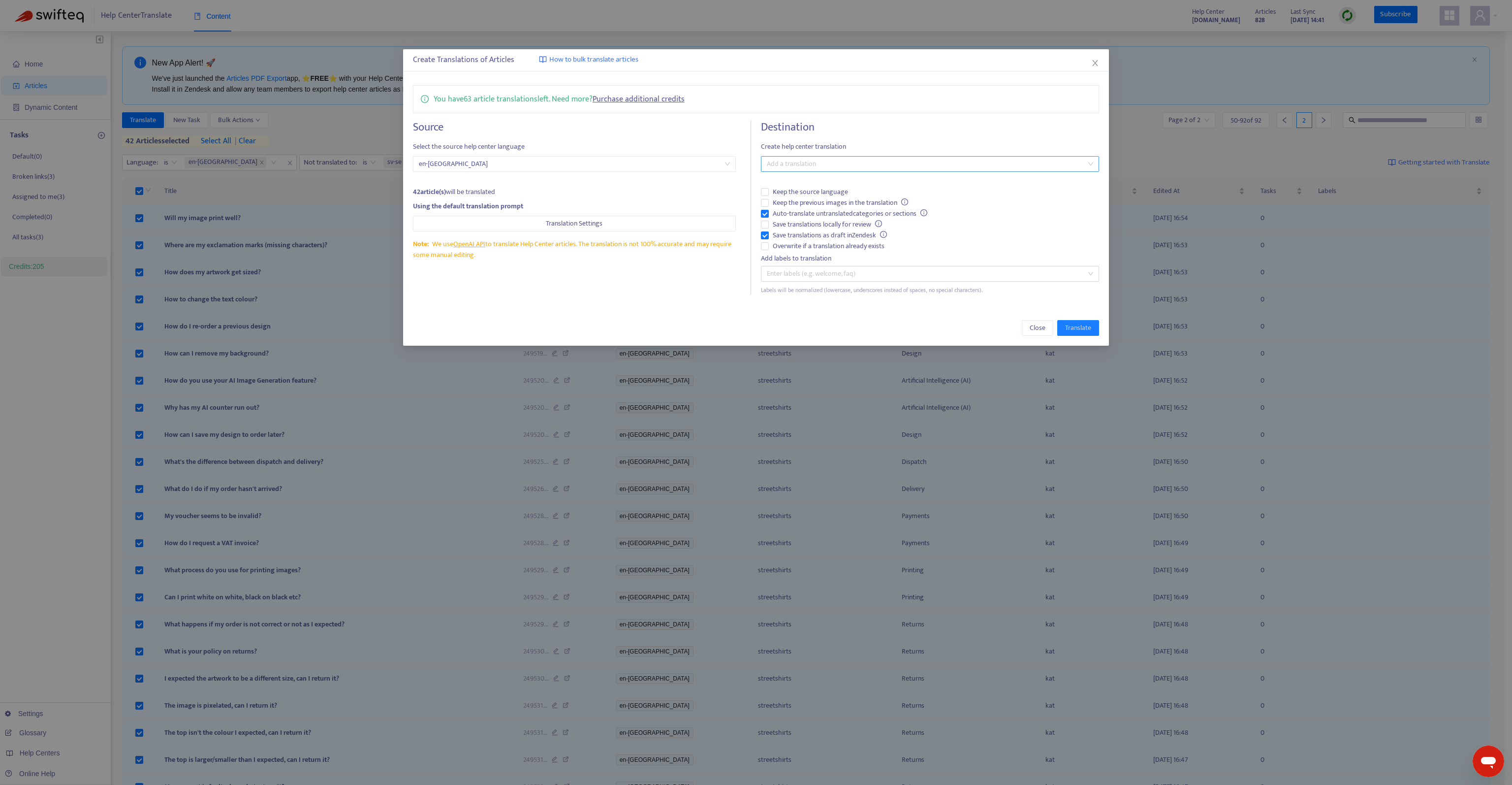
click at [849, 161] on div at bounding box center [925, 164] width 323 height 12
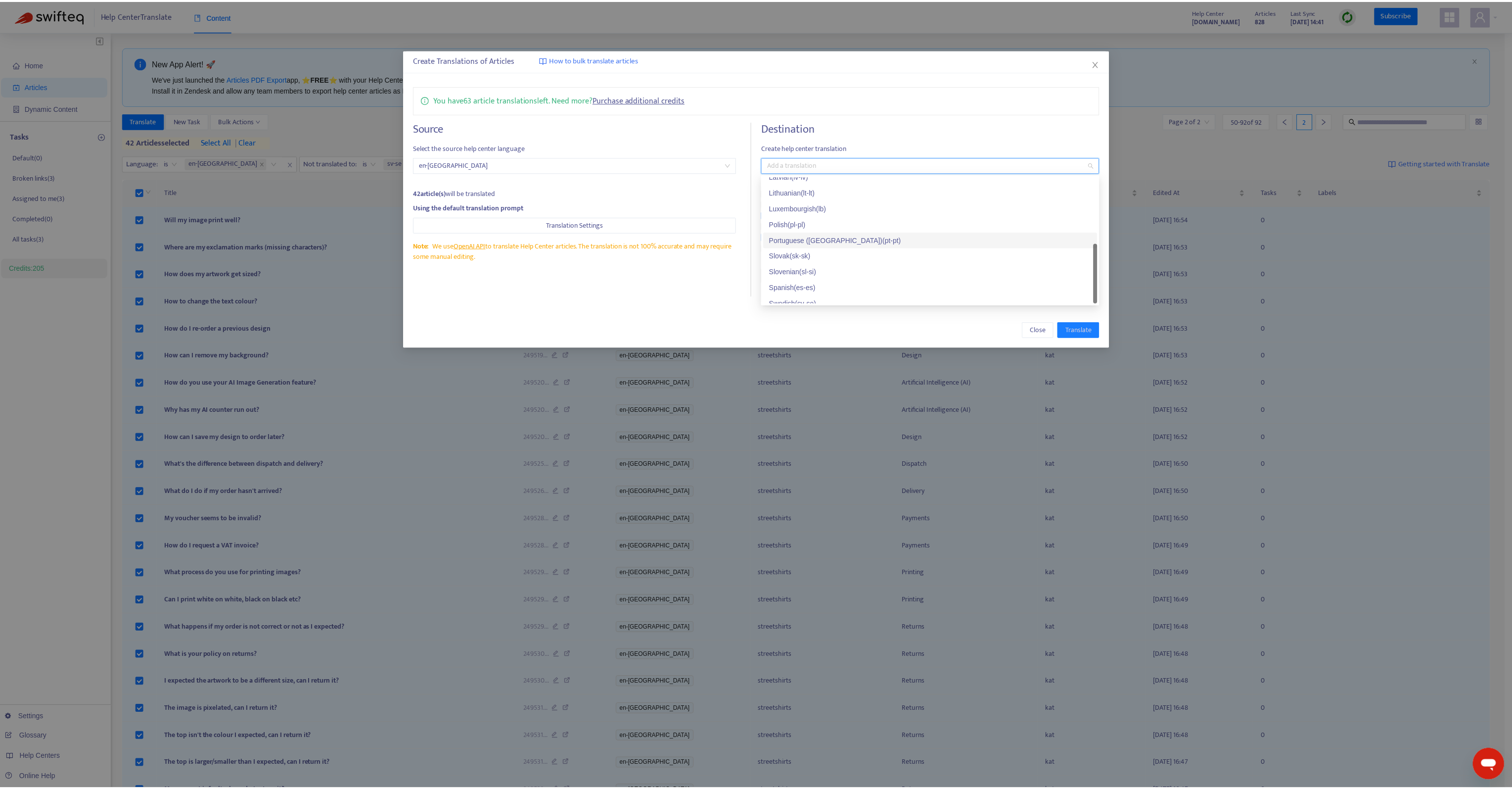
scroll to position [206, 0]
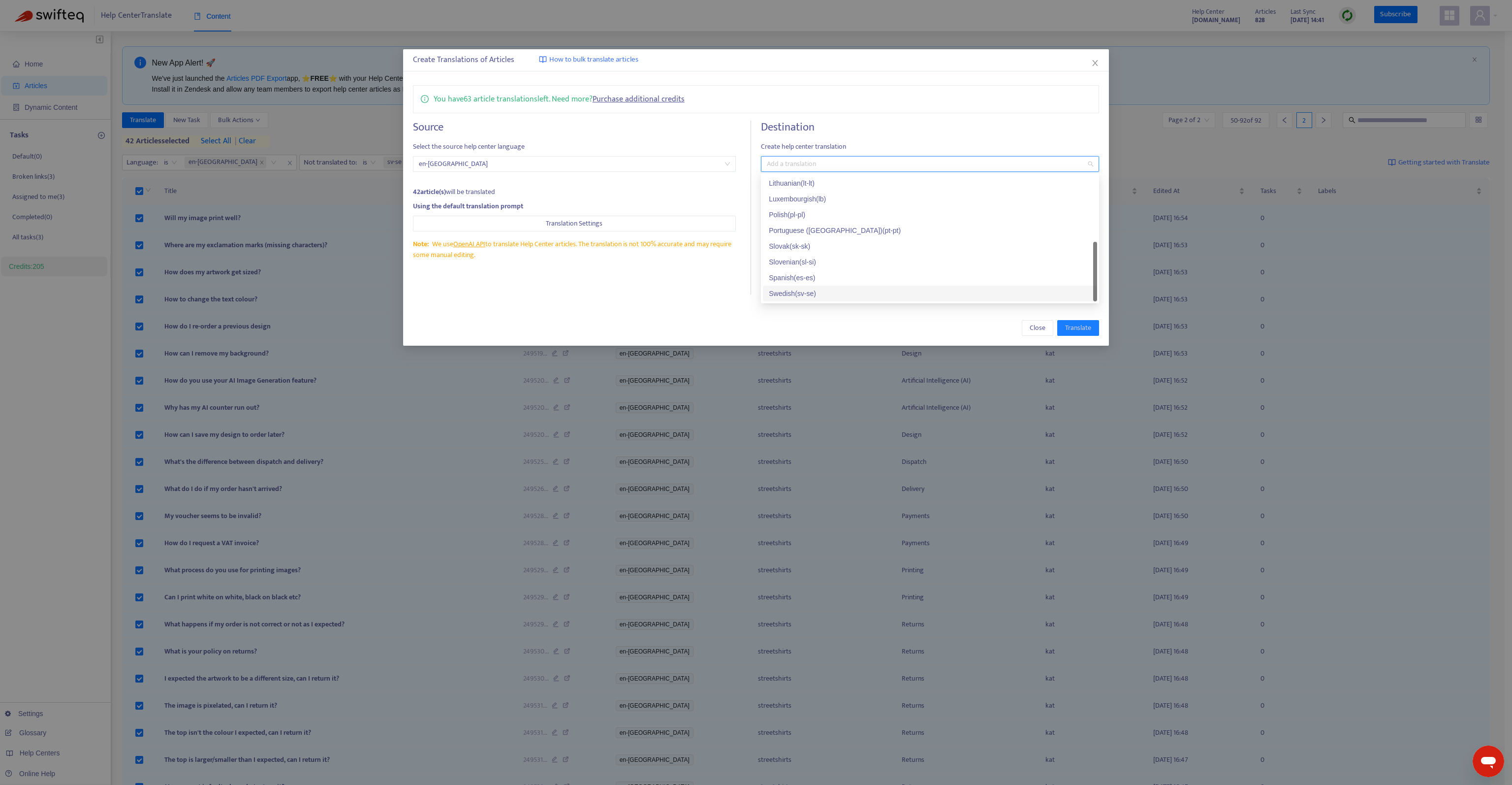
click at [829, 288] on div "Swedish ( sv-se )" at bounding box center [930, 294] width 322 height 11
click at [851, 133] on h4 "Destination" at bounding box center [930, 127] width 338 height 14
click at [784, 234] on span "Save translations as draft in Zendesk" at bounding box center [830, 235] width 122 height 11
click at [791, 203] on span "Keep the previous images in the translation" at bounding box center [841, 203] width 143 height 11
click at [1075, 331] on span "Translate" at bounding box center [1078, 328] width 26 height 11
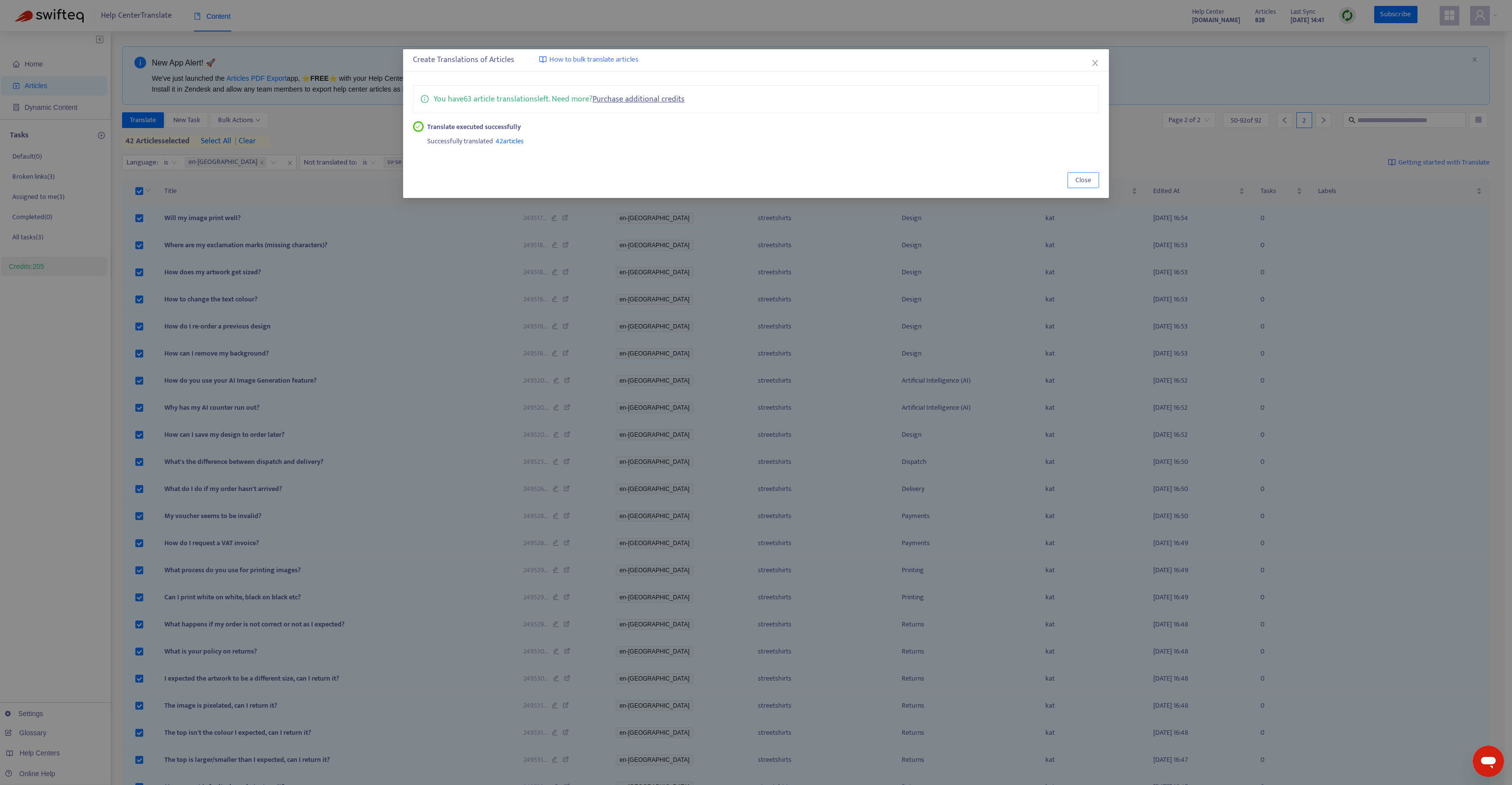
click at [1085, 180] on span "Close" at bounding box center [1083, 180] width 16 height 11
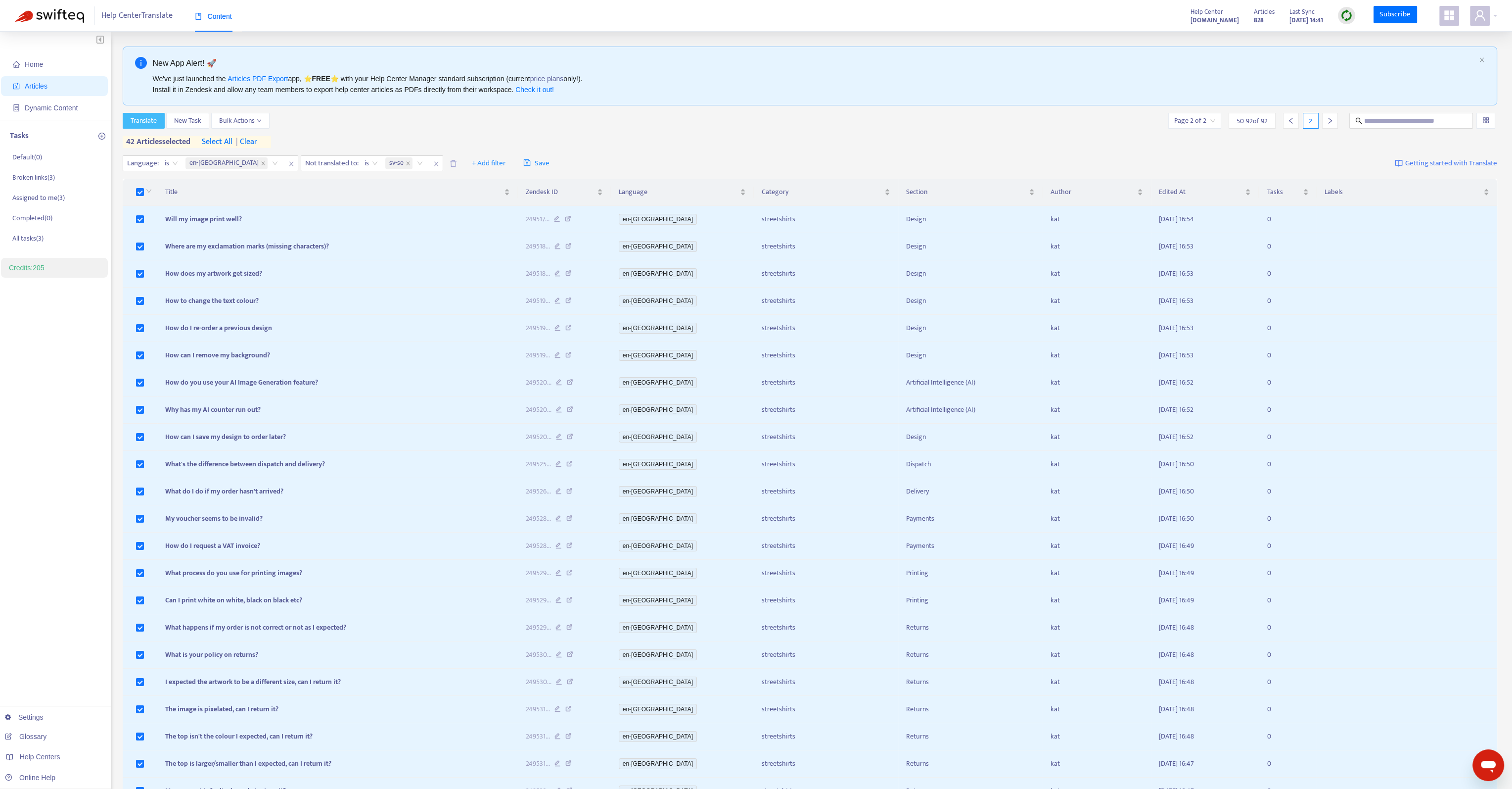
click at [143, 118] on span "Translate" at bounding box center [143, 120] width 26 height 11
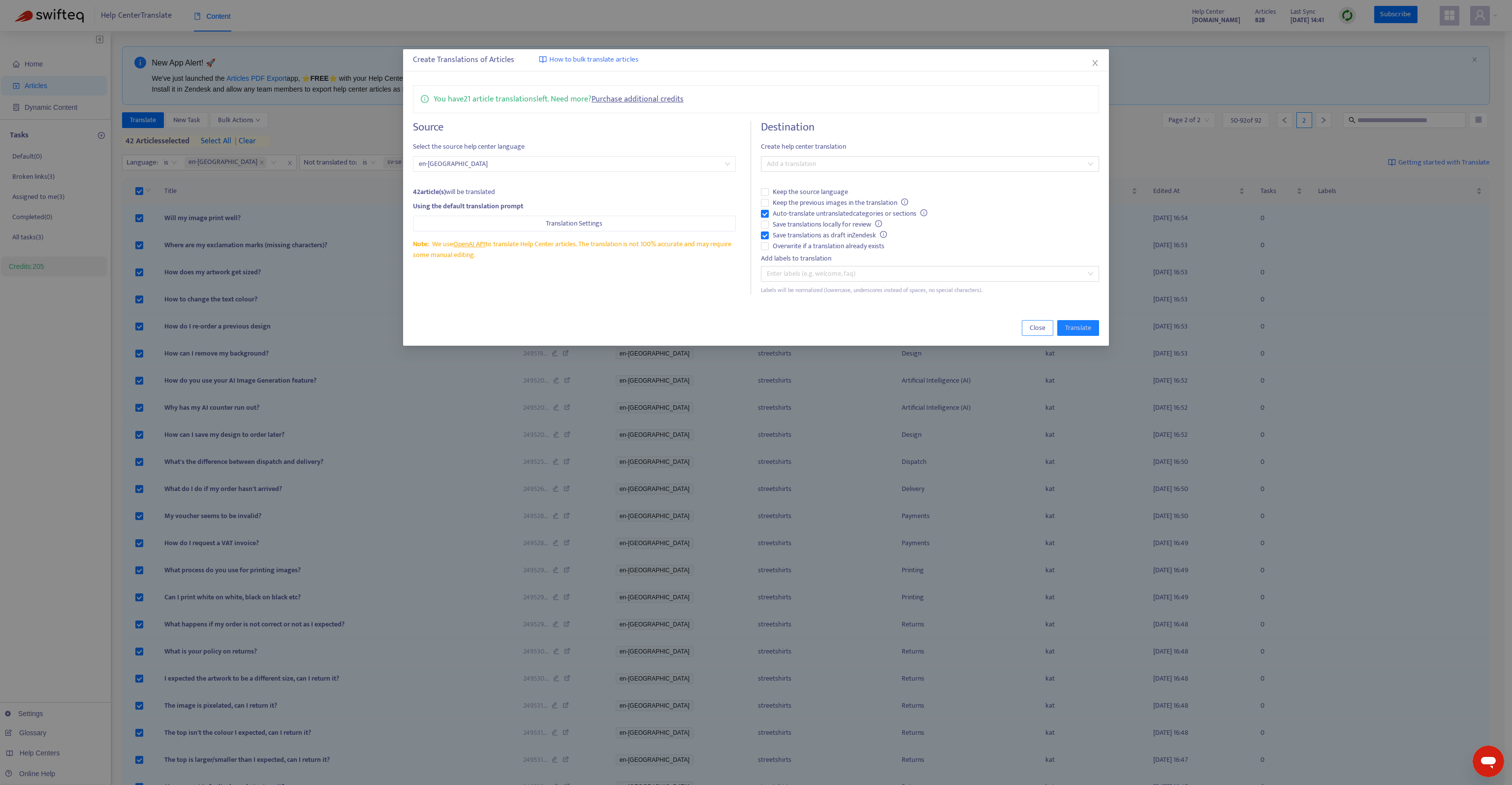
click at [1037, 324] on span "Close" at bounding box center [1037, 328] width 16 height 11
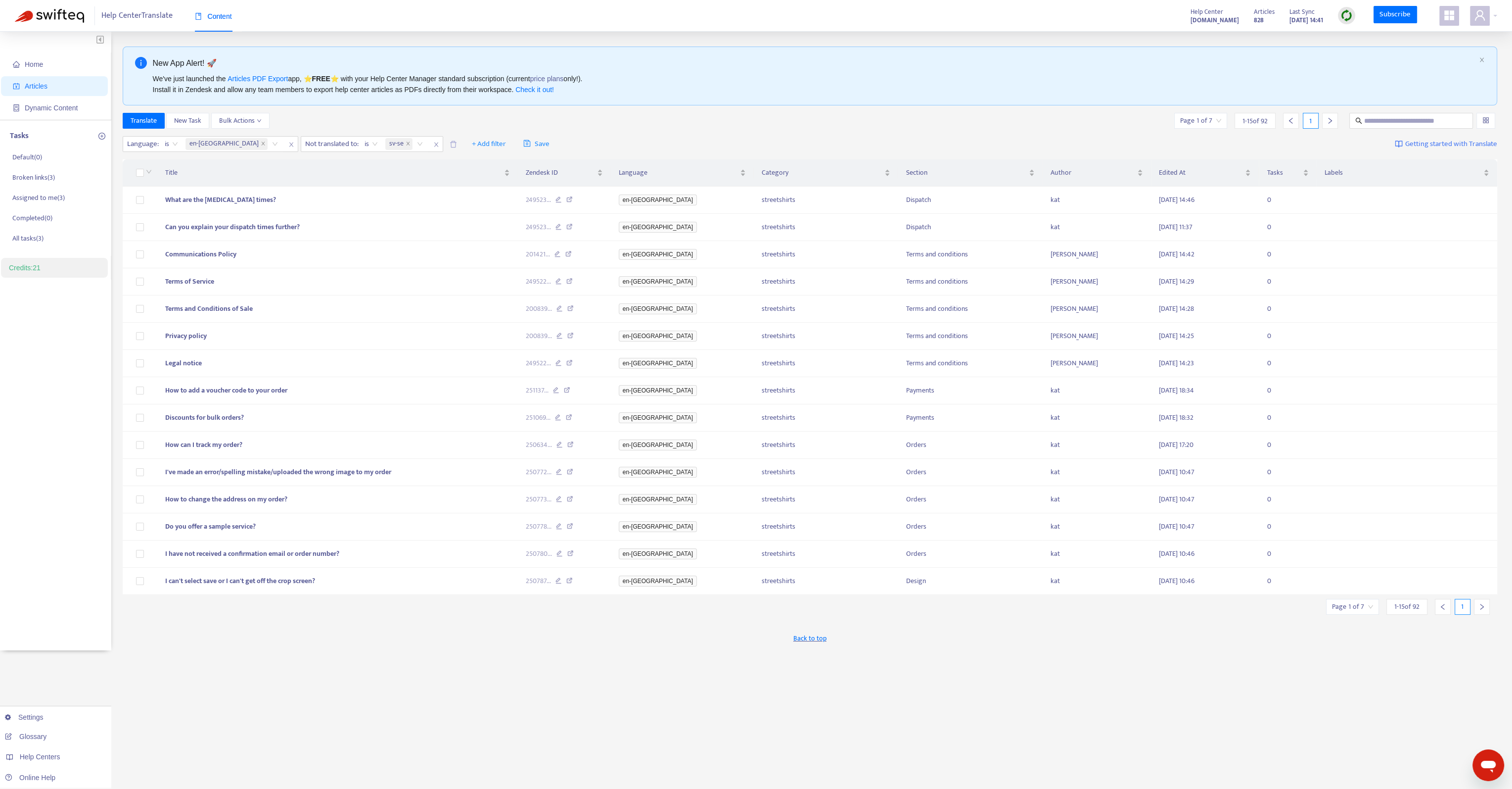
click at [1347, 17] on img at bounding box center [1346, 15] width 12 height 12
drag, startPoint x: 1357, startPoint y: 53, endPoint x: 1351, endPoint y: 37, distance: 17.1
click at [1351, 37] on ul "Quick Sync Full Sync Learn More" at bounding box center [1368, 54] width 60 height 56
click at [1352, 37] on link "Quick Sync" at bounding box center [1367, 35] width 42 height 11
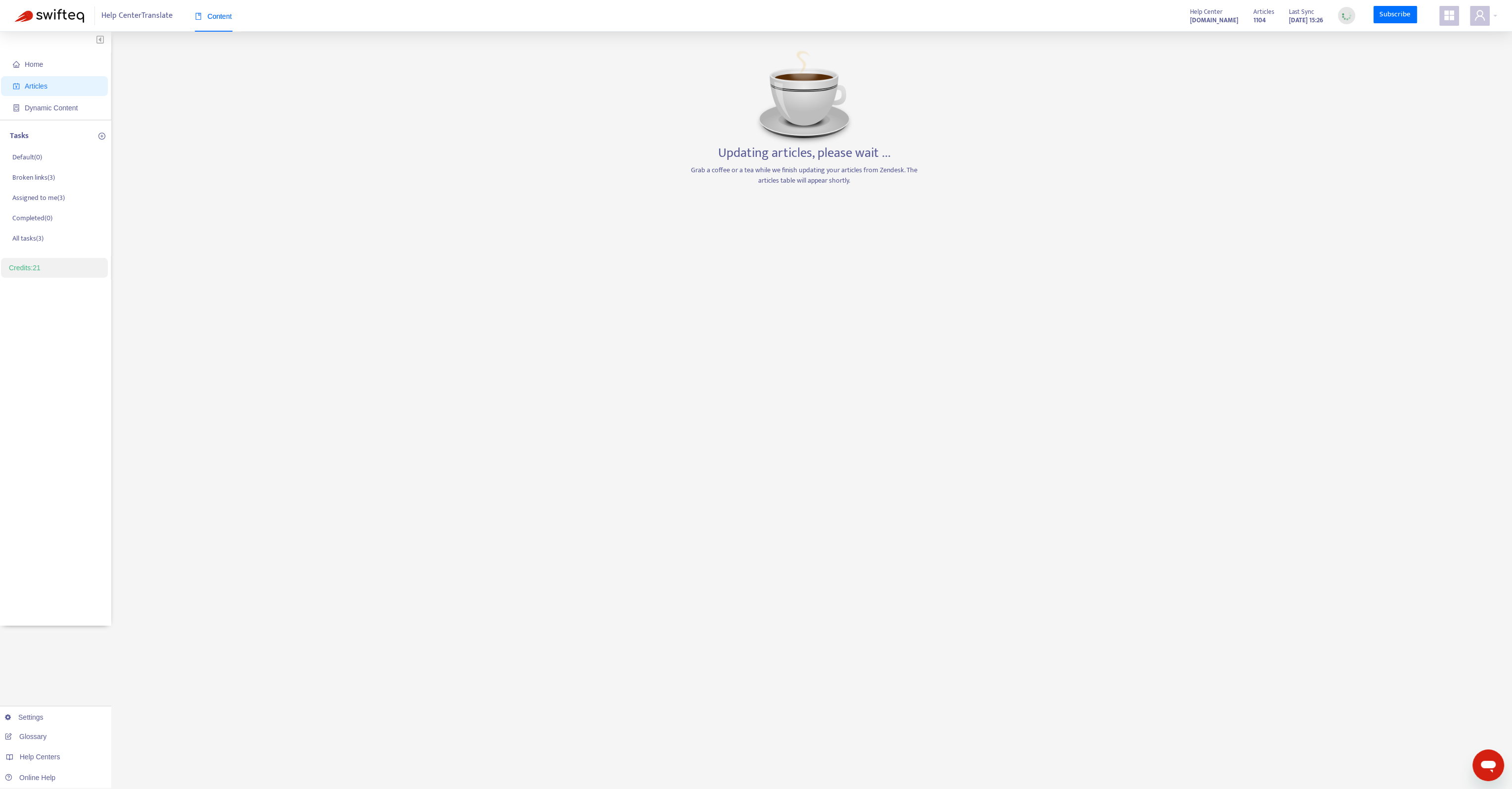
click at [434, 461] on div "Home Articles Dynamic Content Tasks Default ( 0 ) Broken links ( 3 ) Assigned t…" at bounding box center [756, 336] width 1483 height 579
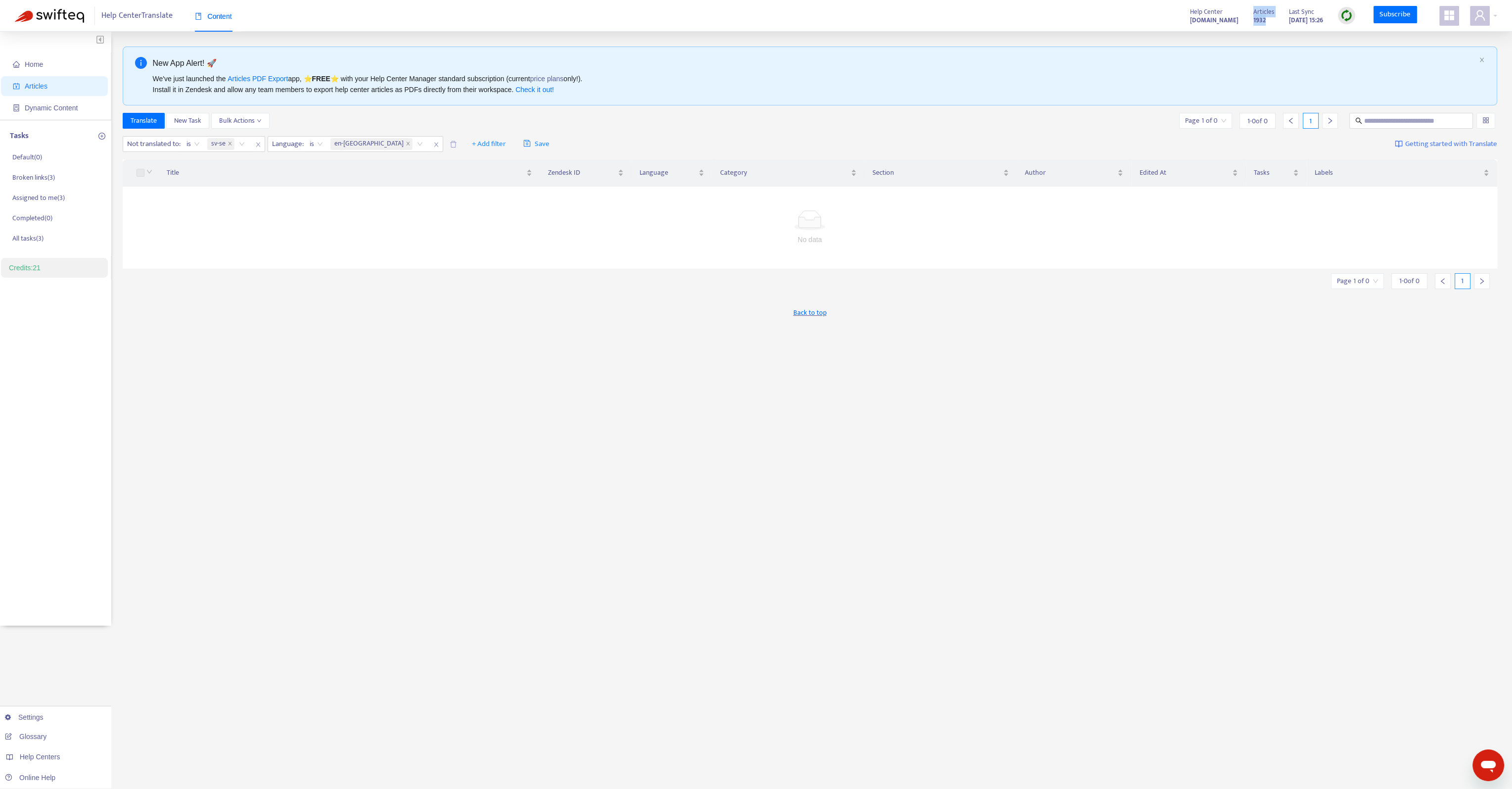
drag, startPoint x: 1263, startPoint y: 20, endPoint x: 1242, endPoint y: 11, distance: 22.8
click at [1246, 11] on div "Articles 1932 Last Sync Oct 2, 2025 15:26" at bounding box center [1304, 16] width 117 height 20
click at [44, 66] on span "Home" at bounding box center [57, 64] width 87 height 20
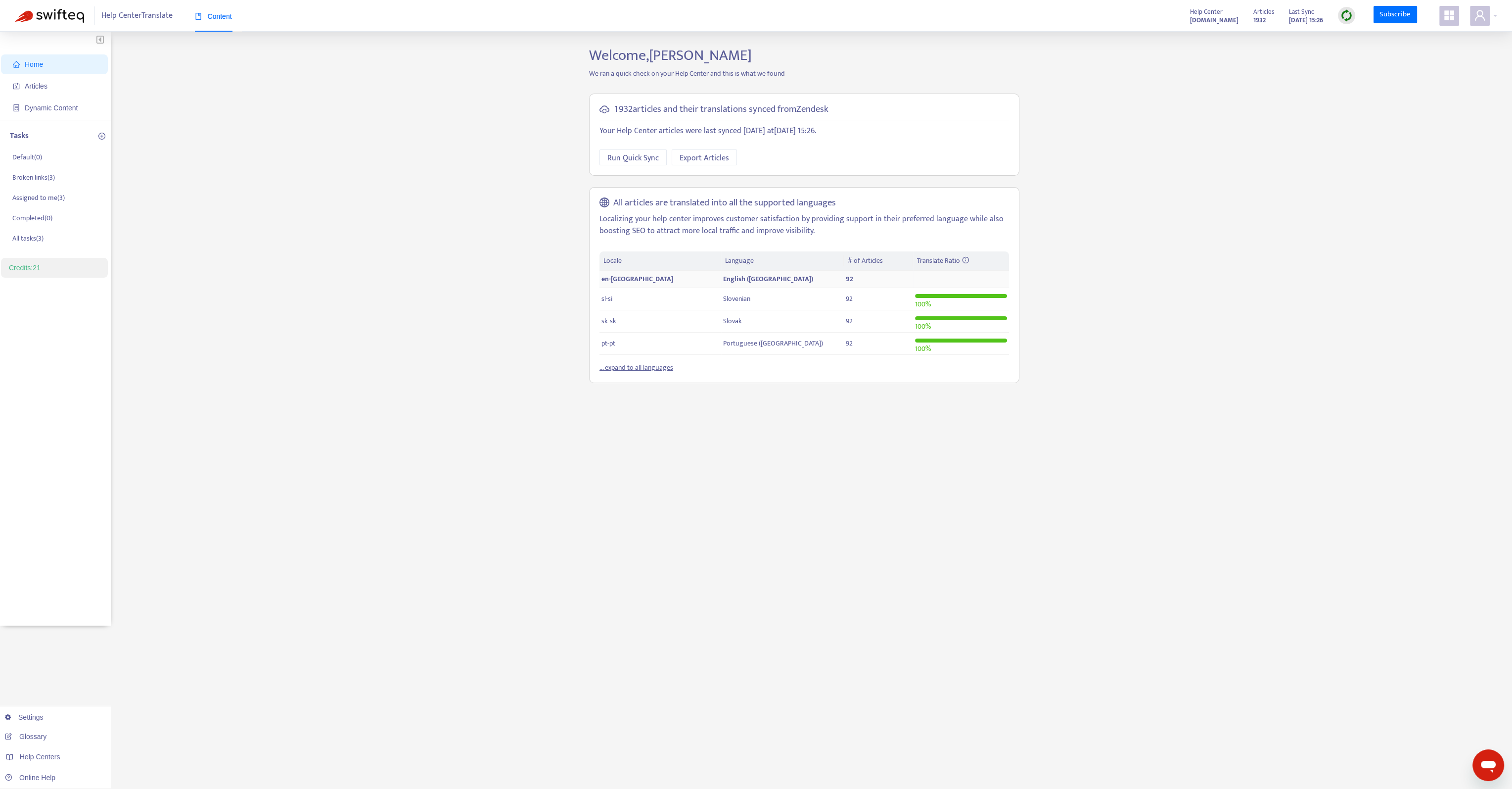
click at [913, 277] on td at bounding box center [961, 279] width 96 height 17
click at [647, 373] on div "All articles are translated into all the supported languages Localizing your he…" at bounding box center [805, 285] width 431 height 196
click at [651, 366] on link "... expand to all languages" at bounding box center [636, 367] width 74 height 11
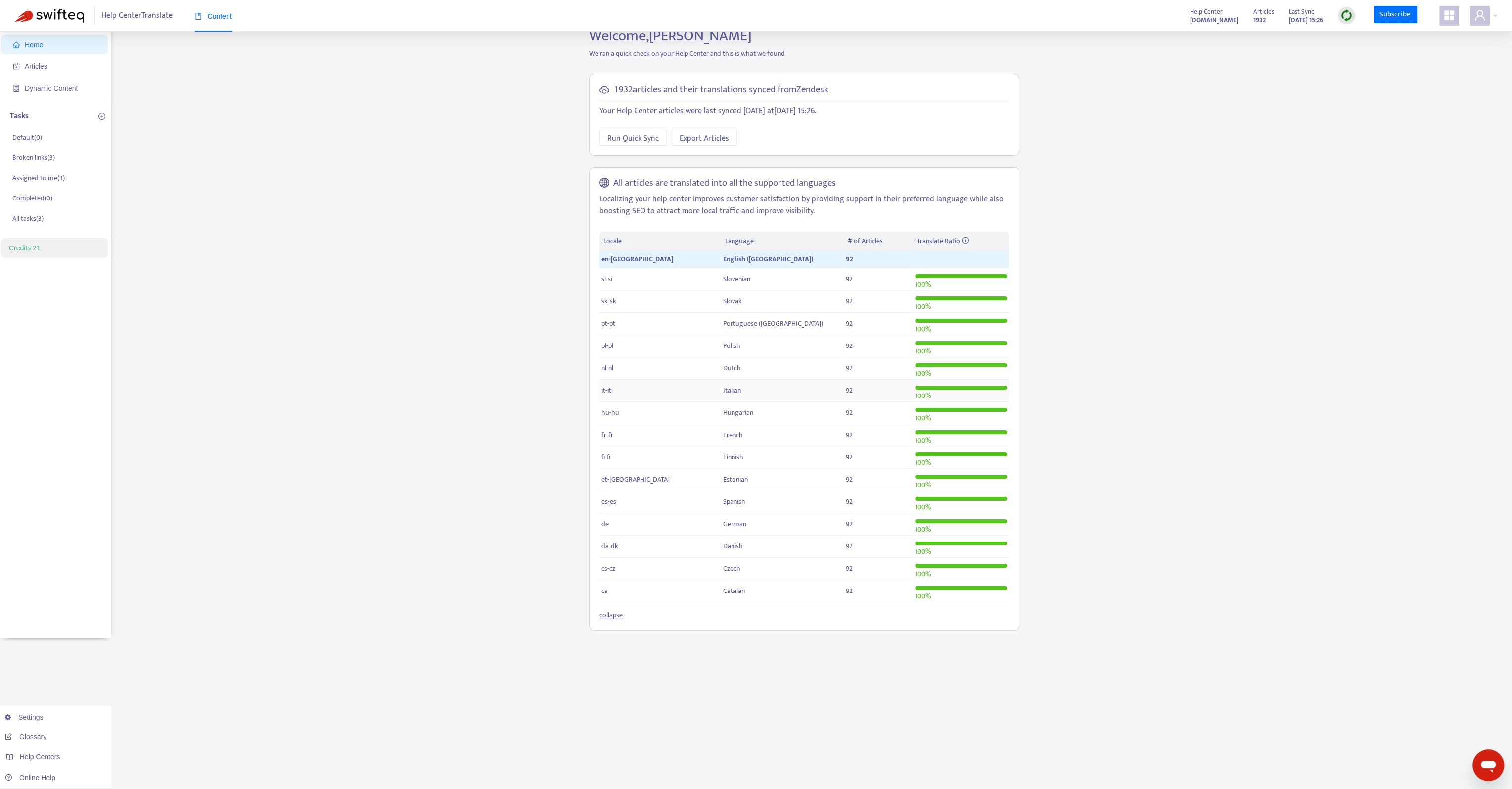
scroll to position [32, 0]
